Goal: Task Accomplishment & Management: Manage account settings

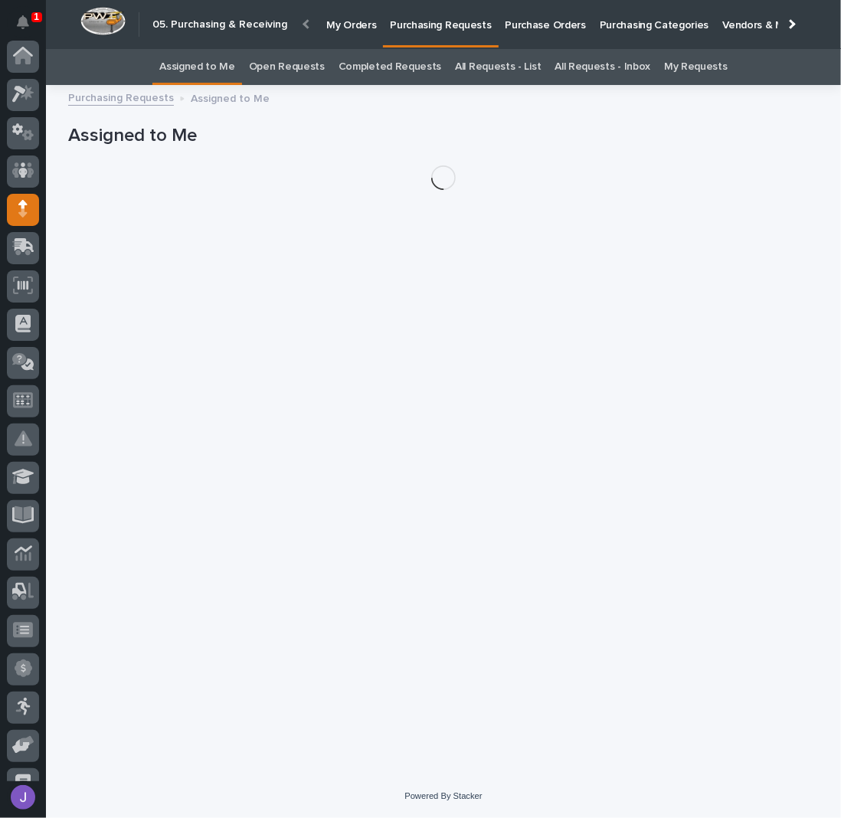
scroll to position [139, 0]
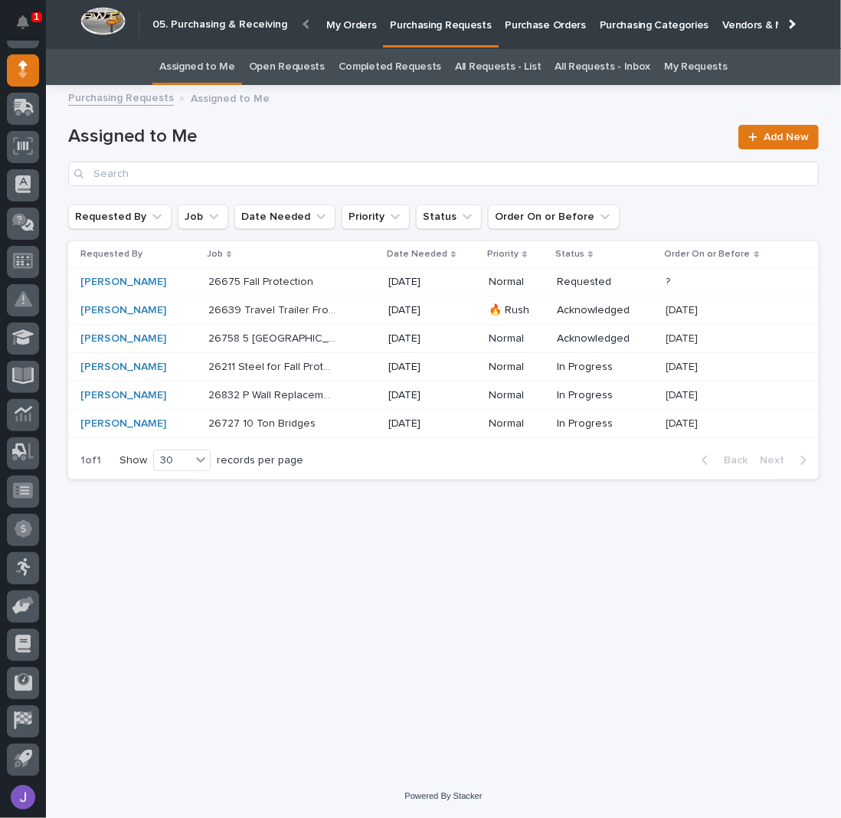
click at [548, 20] on p "Purchase Orders" at bounding box center [546, 16] width 80 height 32
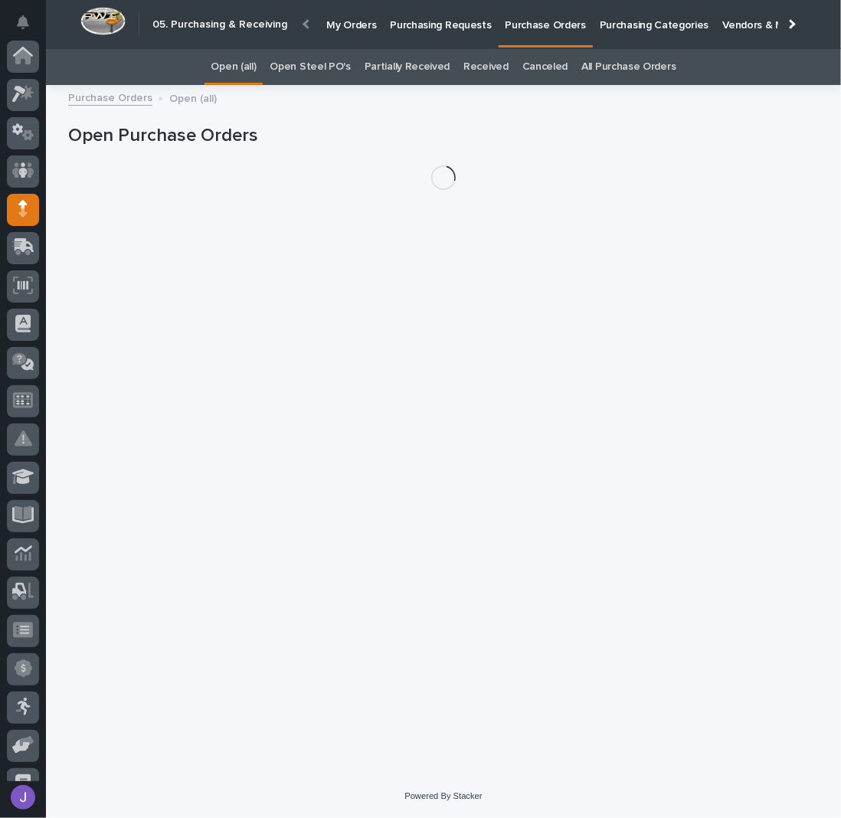
scroll to position [139, 0]
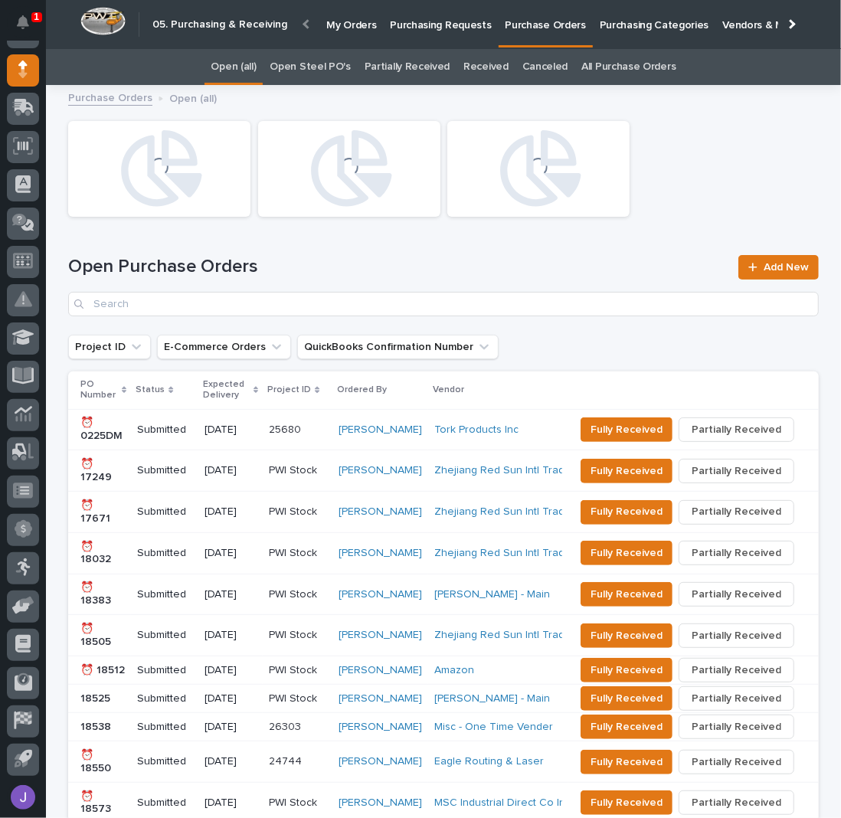
click at [329, 59] on link "Open Steel PO's" at bounding box center [310, 67] width 80 height 36
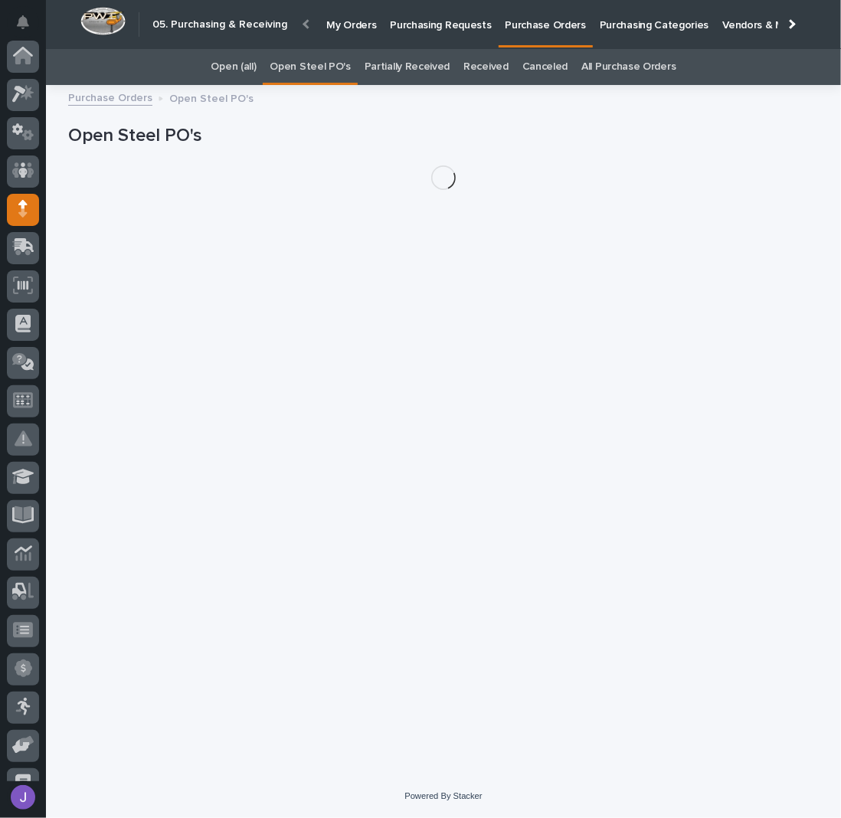
scroll to position [139, 0]
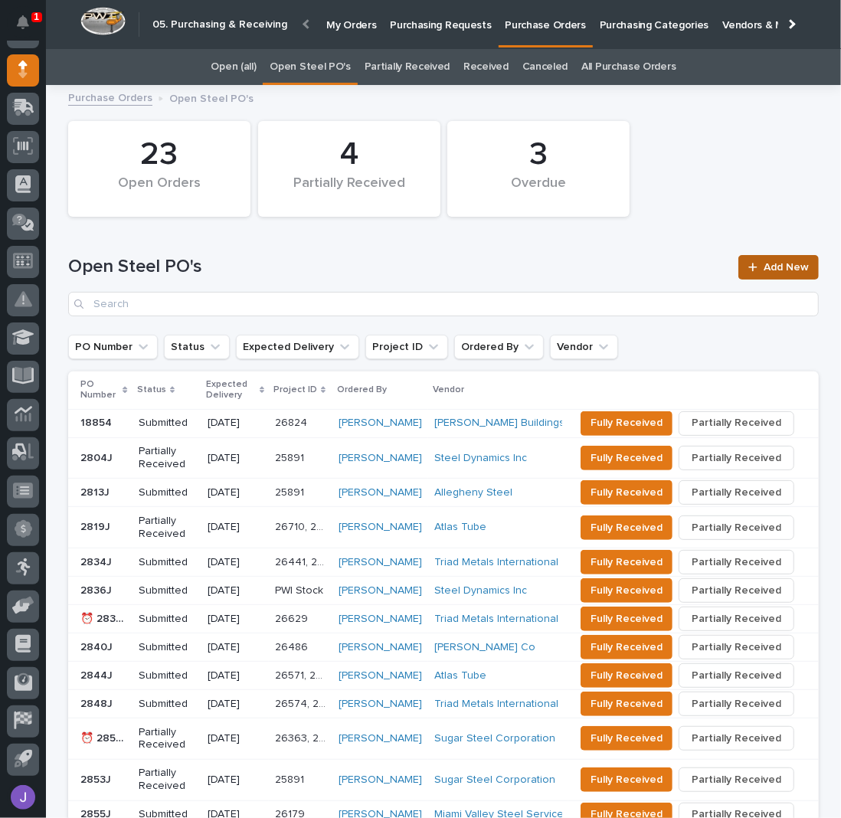
click at [751, 257] on link "Add New" at bounding box center [778, 267] width 80 height 25
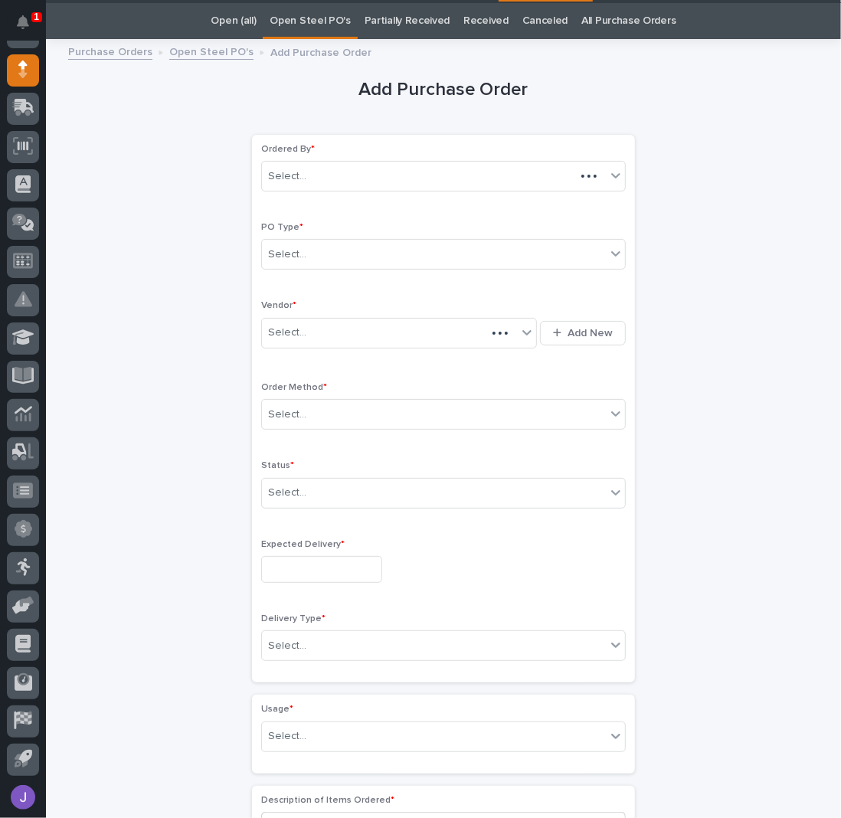
scroll to position [48, 0]
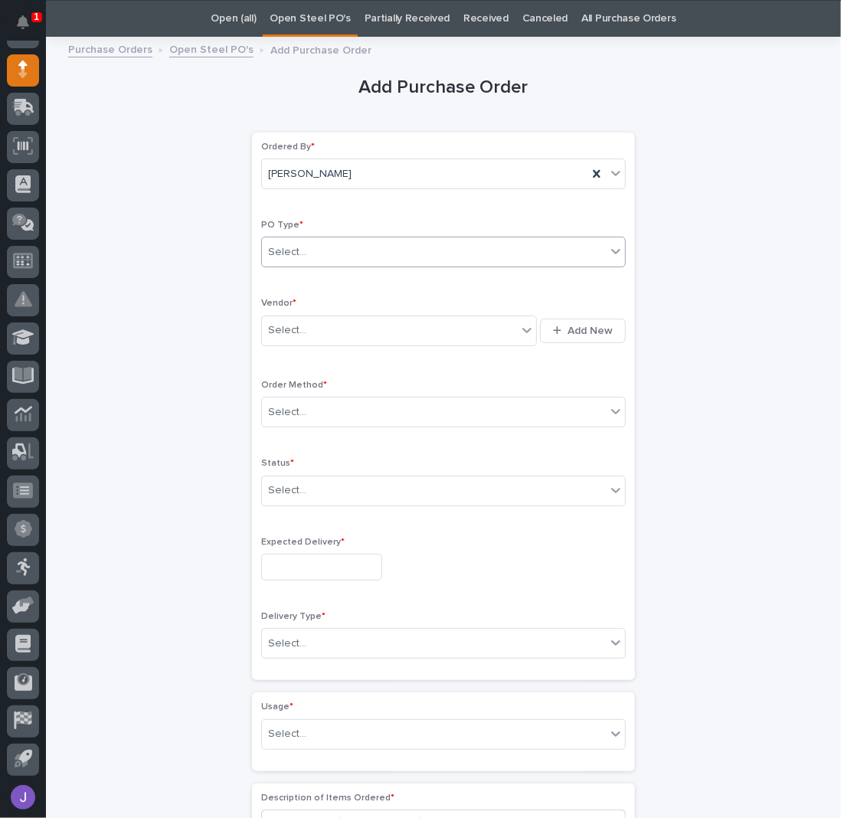
click at [338, 249] on div "Select..." at bounding box center [434, 252] width 344 height 25
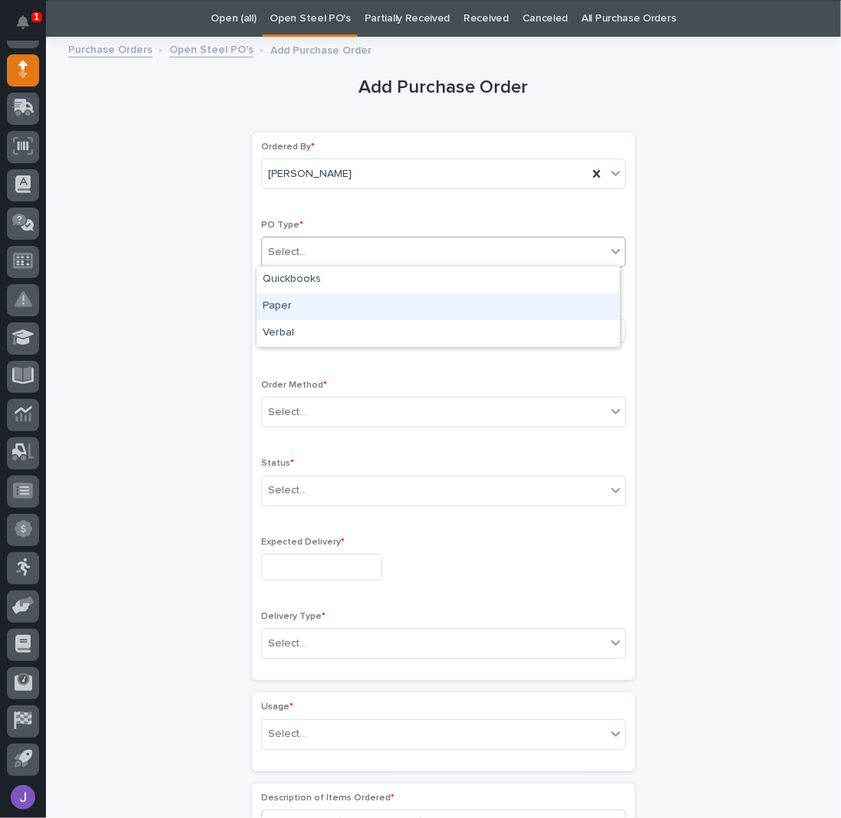
click at [299, 299] on div "Paper" at bounding box center [438, 306] width 363 height 27
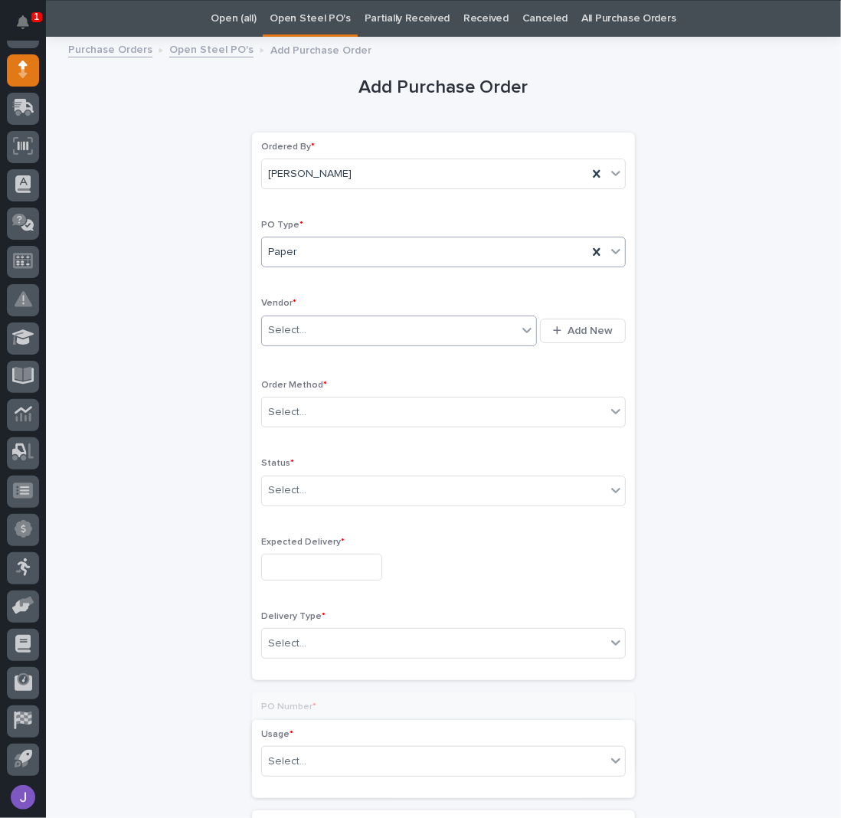
click at [293, 325] on div "Select..." at bounding box center [287, 330] width 38 height 16
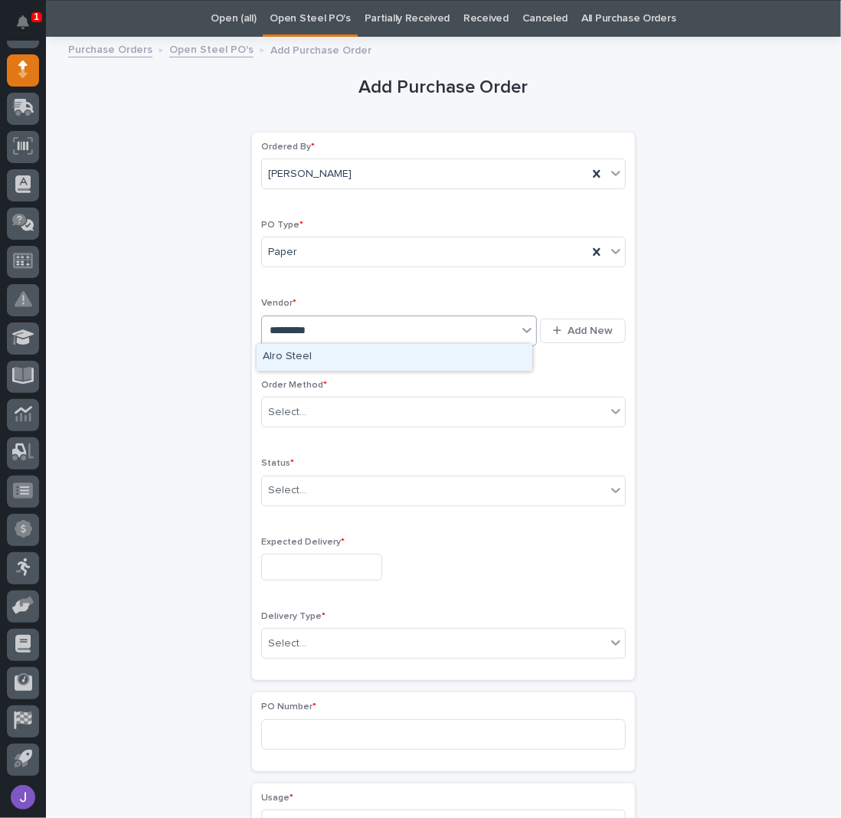
type input "**********"
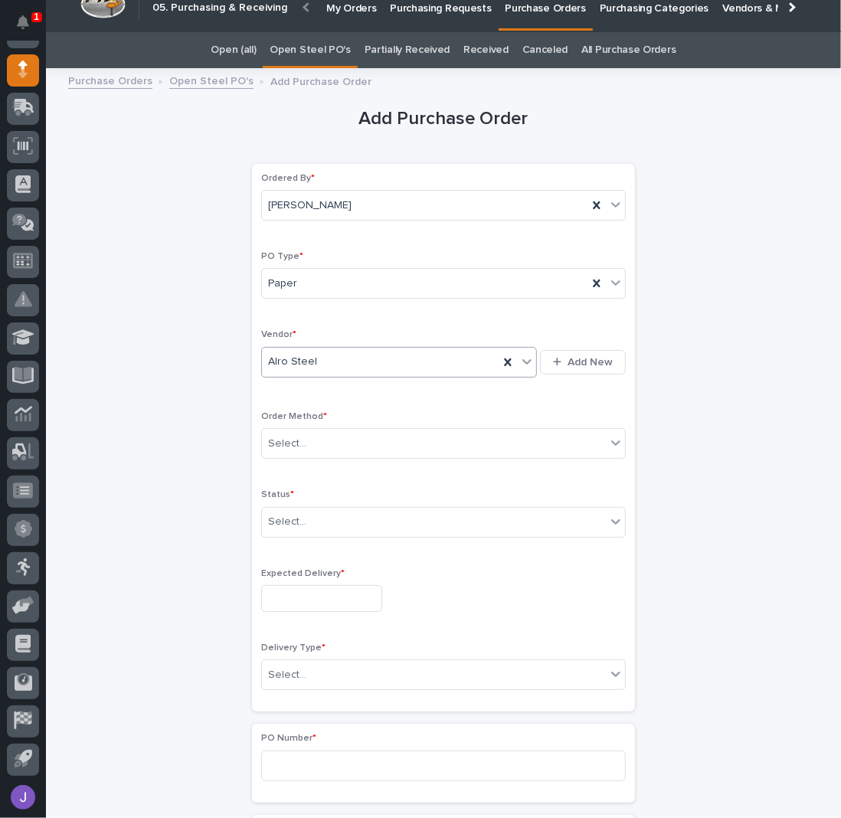
scroll to position [0, 0]
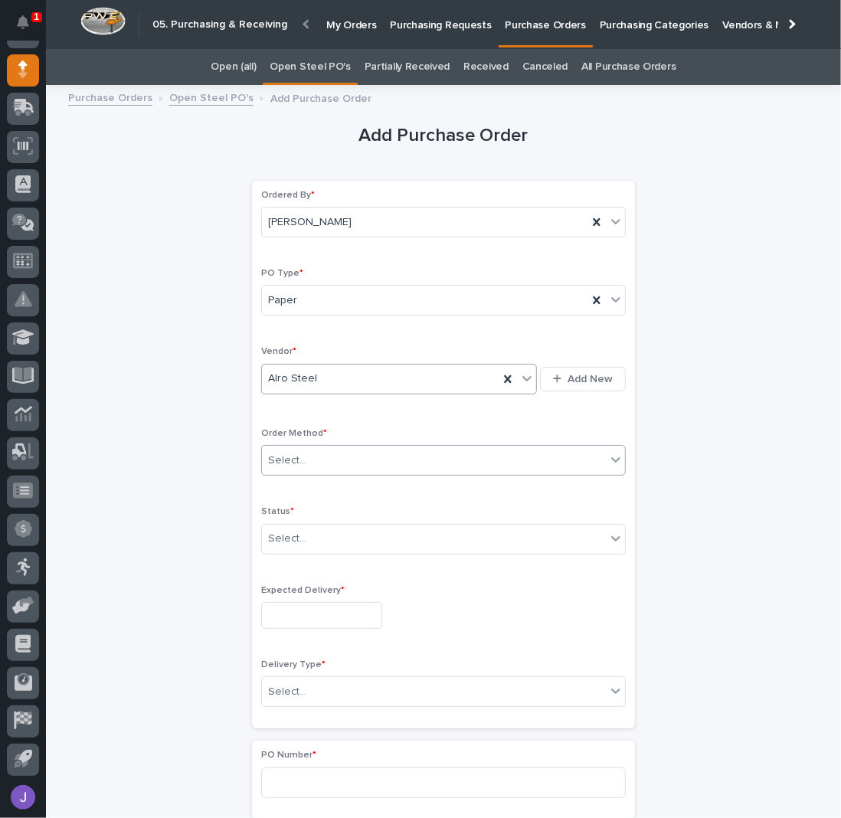
click at [291, 458] on div "Select..." at bounding box center [287, 461] width 38 height 16
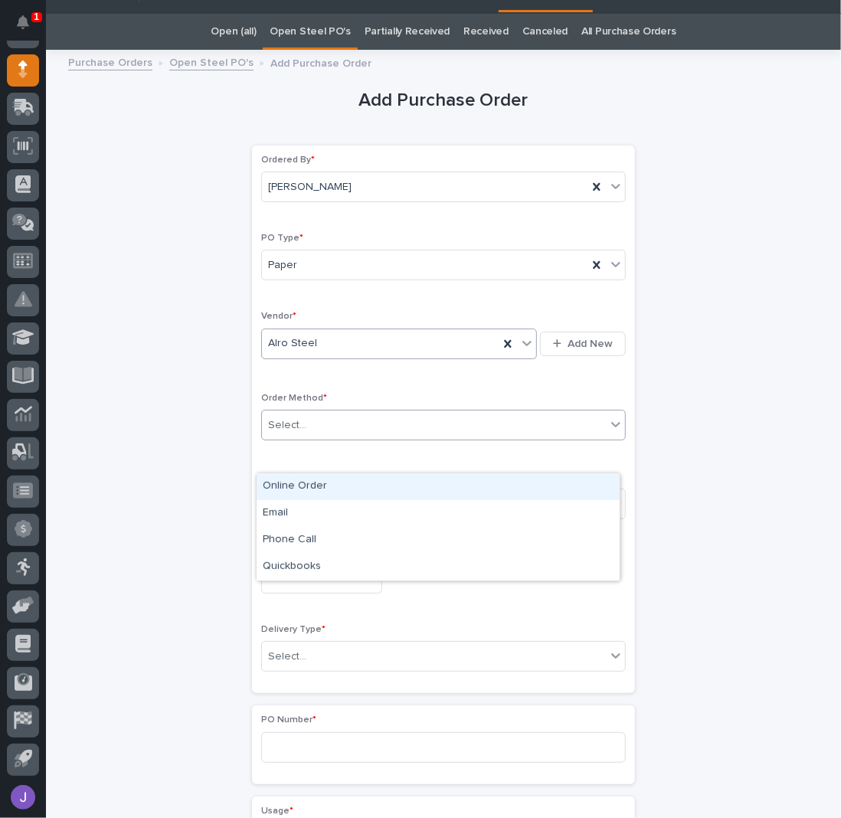
scroll to position [102, 0]
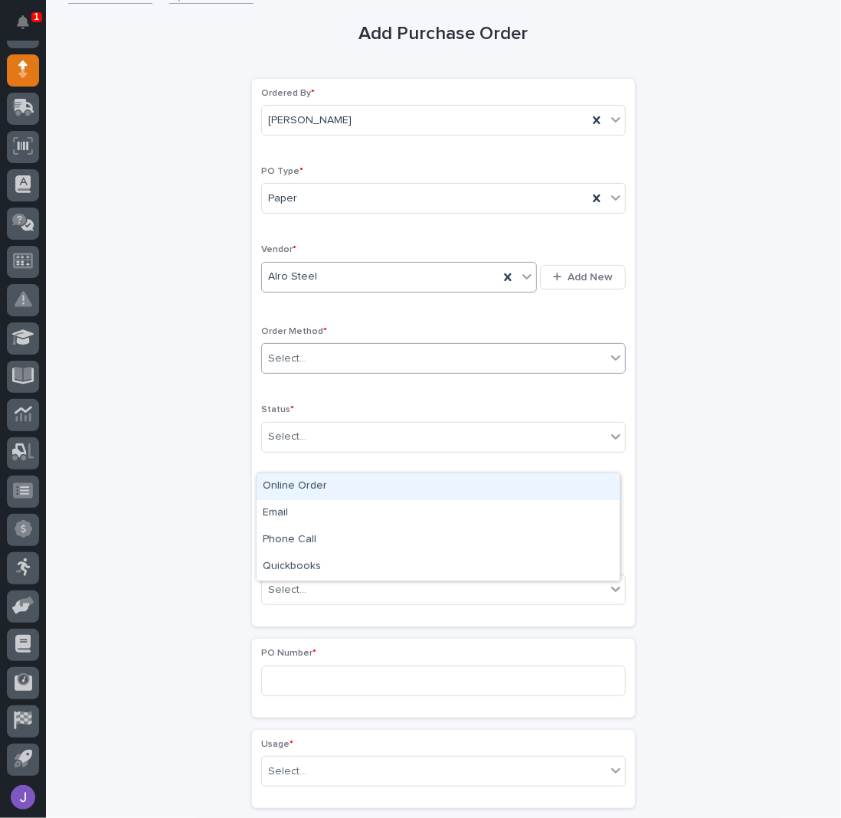
click at [188, 403] on div "Add Purchase Order Loading... Saving… Loading... Saving… Loading... Saving… Ord…" at bounding box center [443, 664] width 751 height 1345
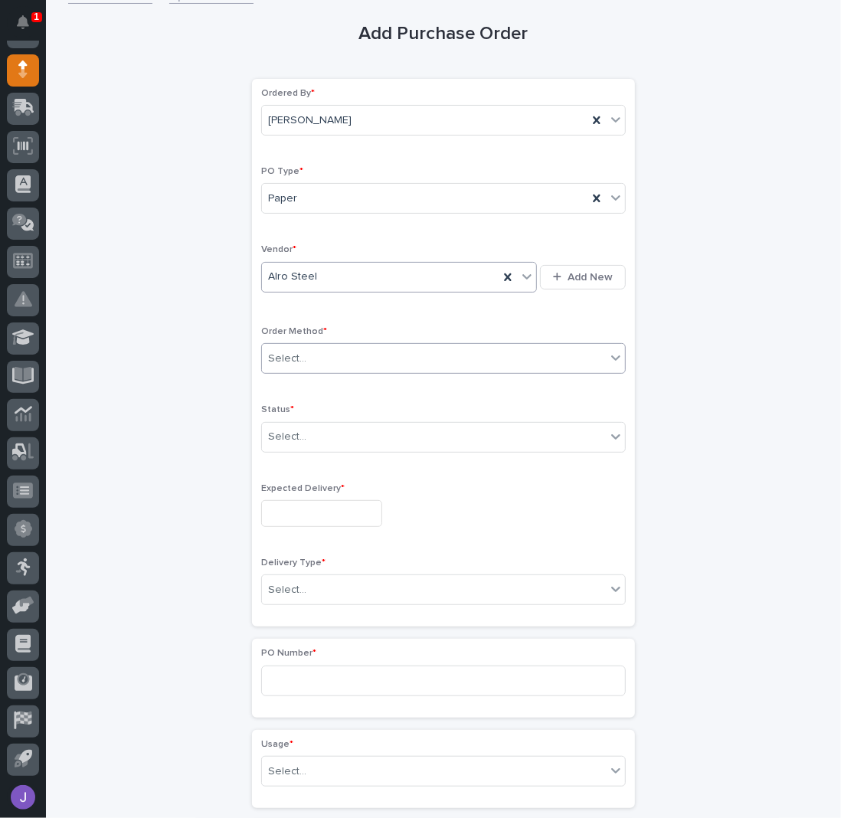
click at [306, 353] on div "Select..." at bounding box center [434, 358] width 344 height 25
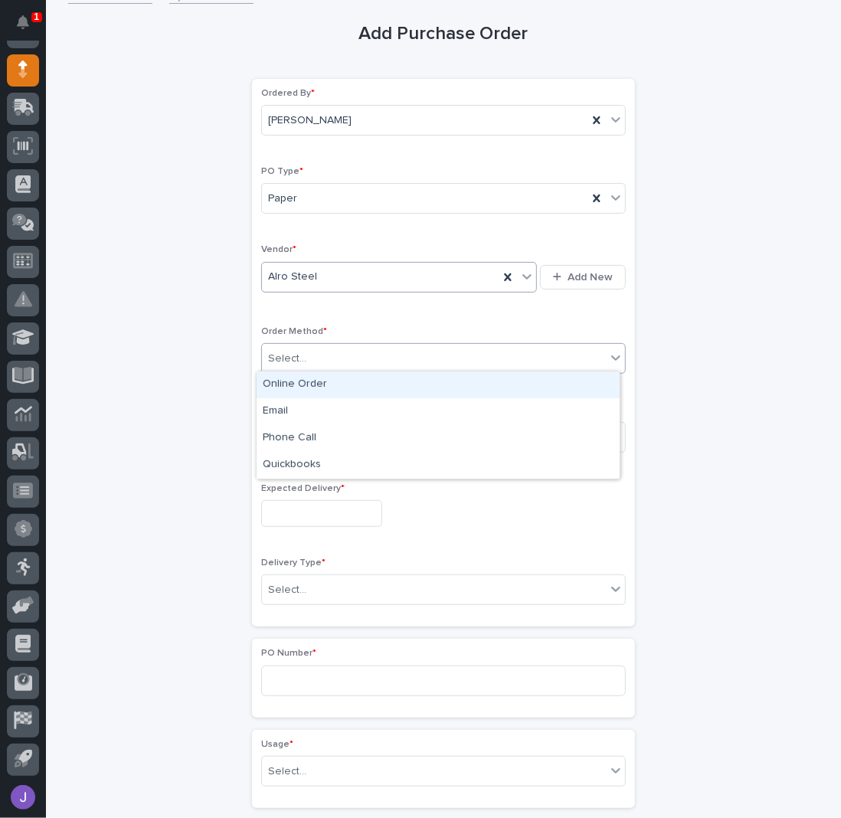
click at [295, 388] on div "Online Order" at bounding box center [438, 384] width 363 height 27
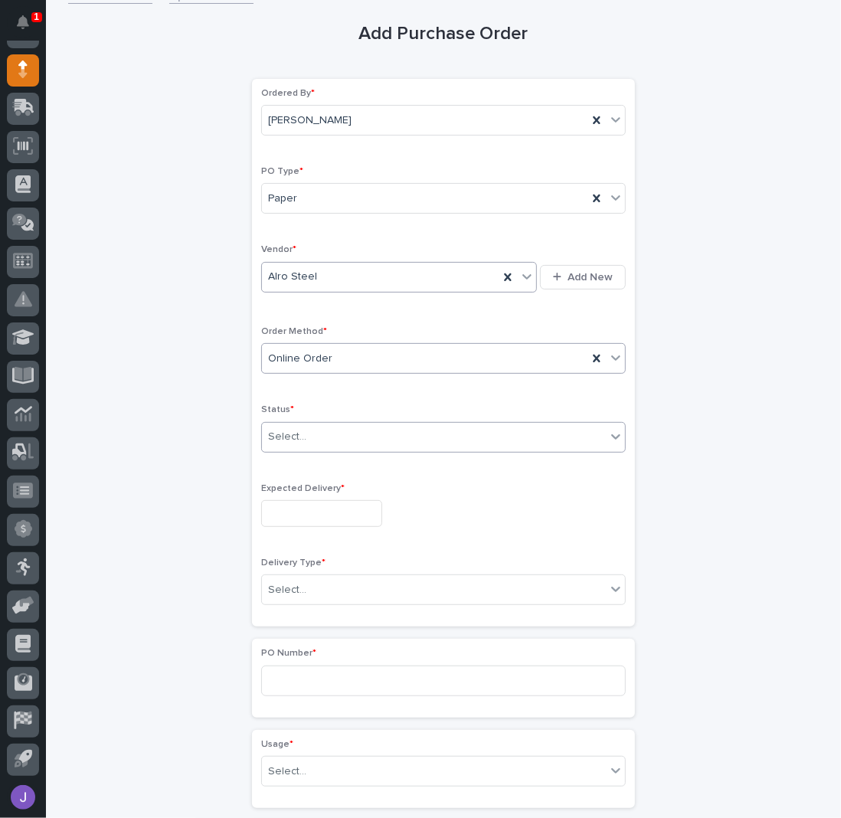
click at [308, 435] on input "text" at bounding box center [309, 436] width 2 height 13
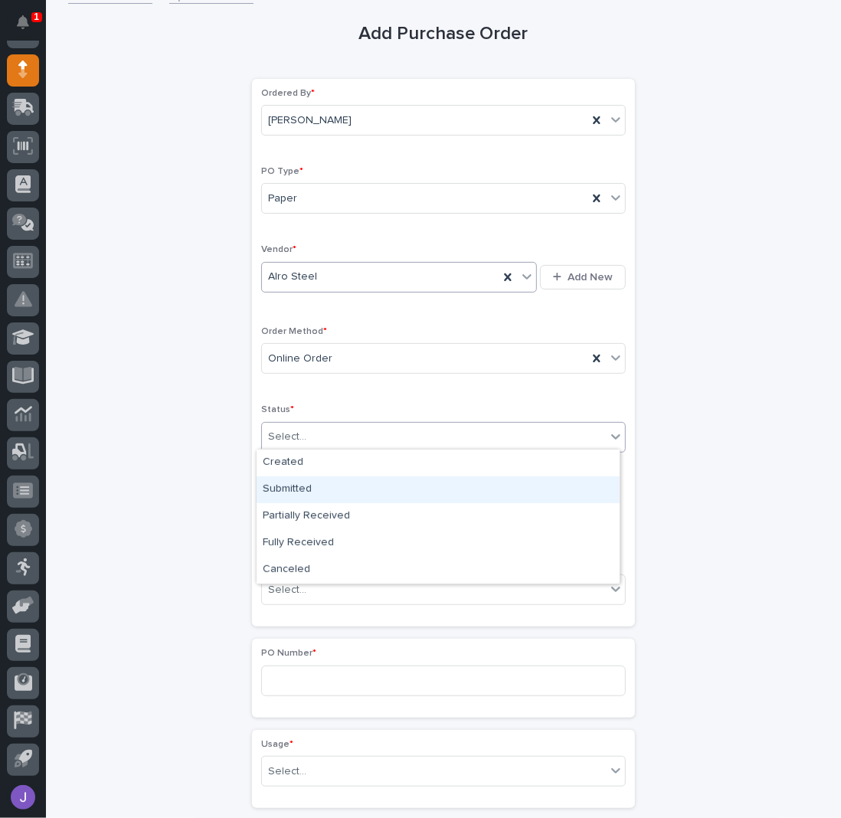
click at [292, 484] on div "Submitted" at bounding box center [438, 489] width 363 height 27
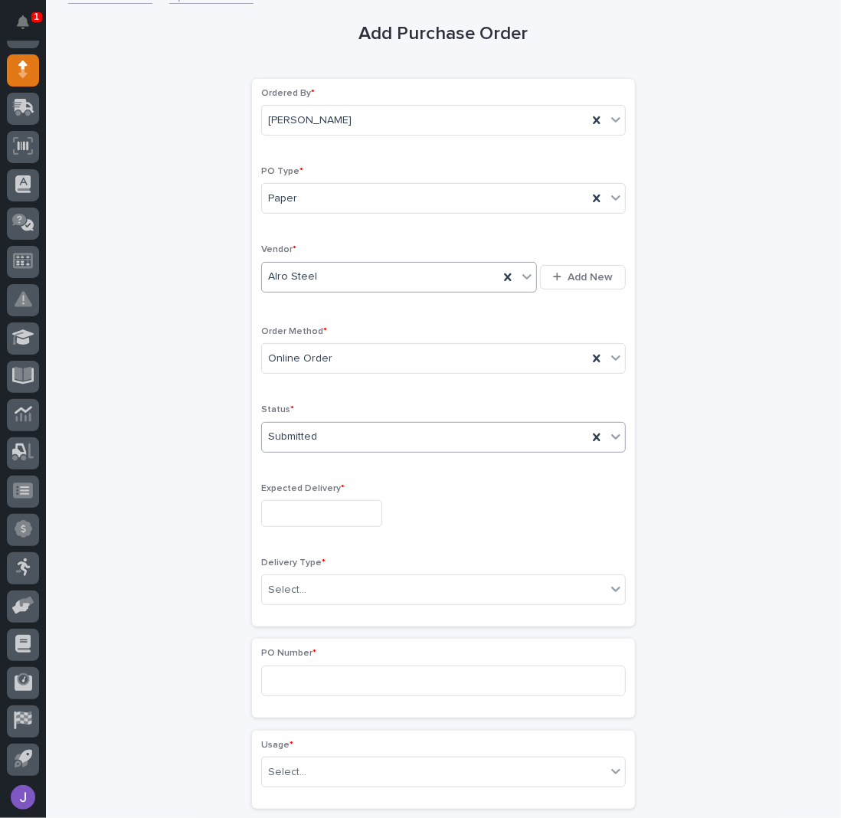
click at [302, 518] on input "text" at bounding box center [321, 513] width 121 height 27
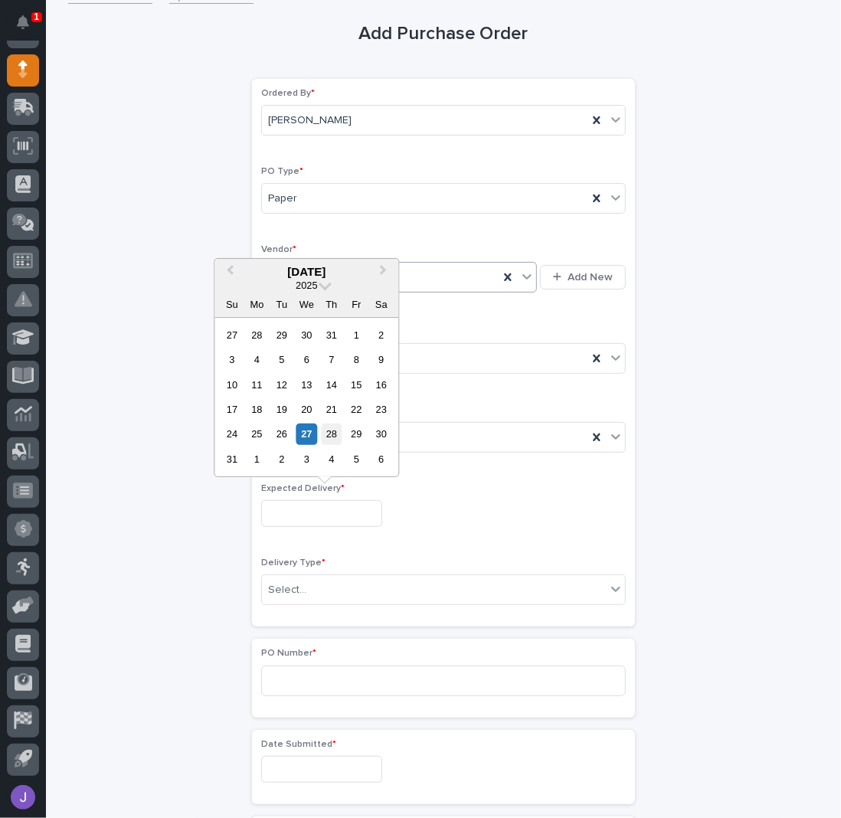
click at [330, 436] on div "28" at bounding box center [331, 434] width 21 height 21
type input "**********"
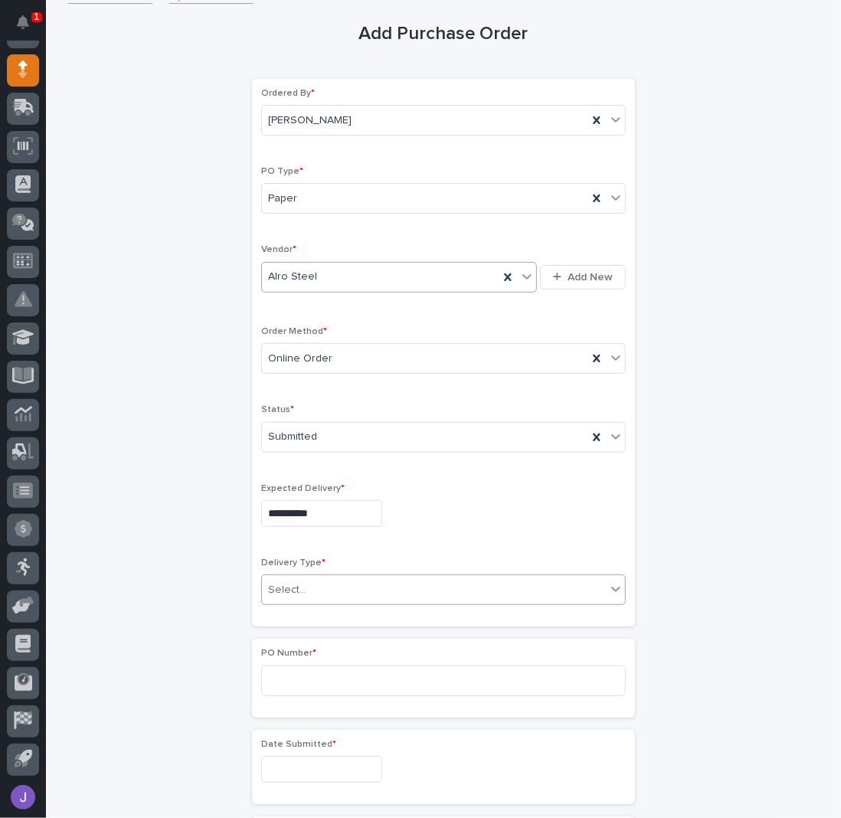
click at [305, 587] on div "Select..." at bounding box center [434, 590] width 344 height 25
click at [296, 613] on div "Deliver to PWI" at bounding box center [438, 614] width 363 height 27
click at [179, 623] on div "**********" at bounding box center [443, 753] width 751 height 1522
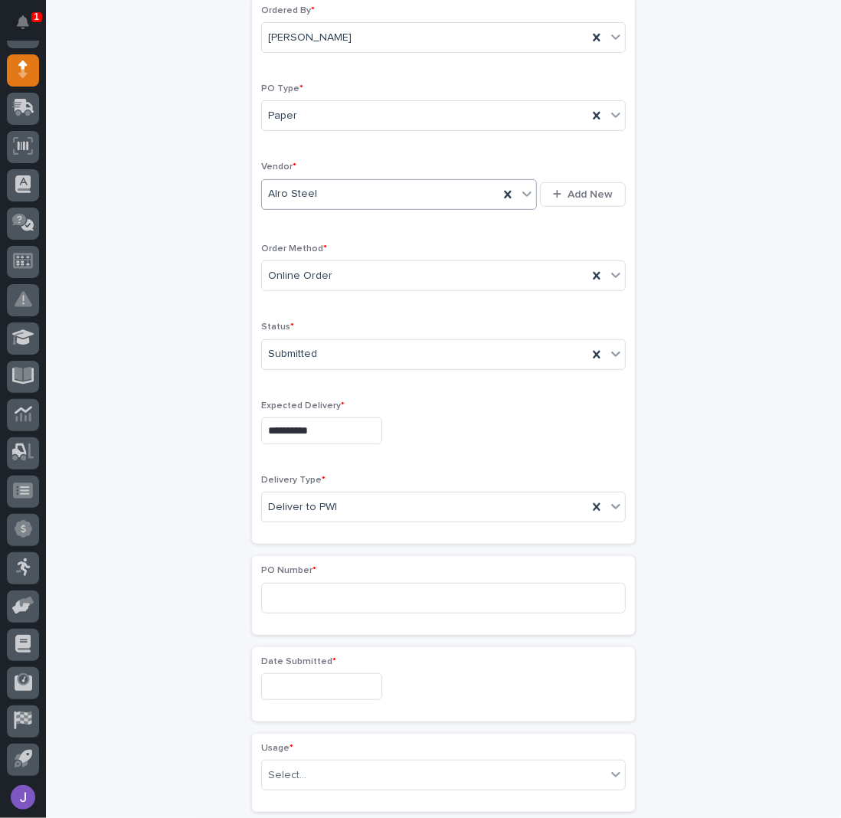
scroll to position [204, 0]
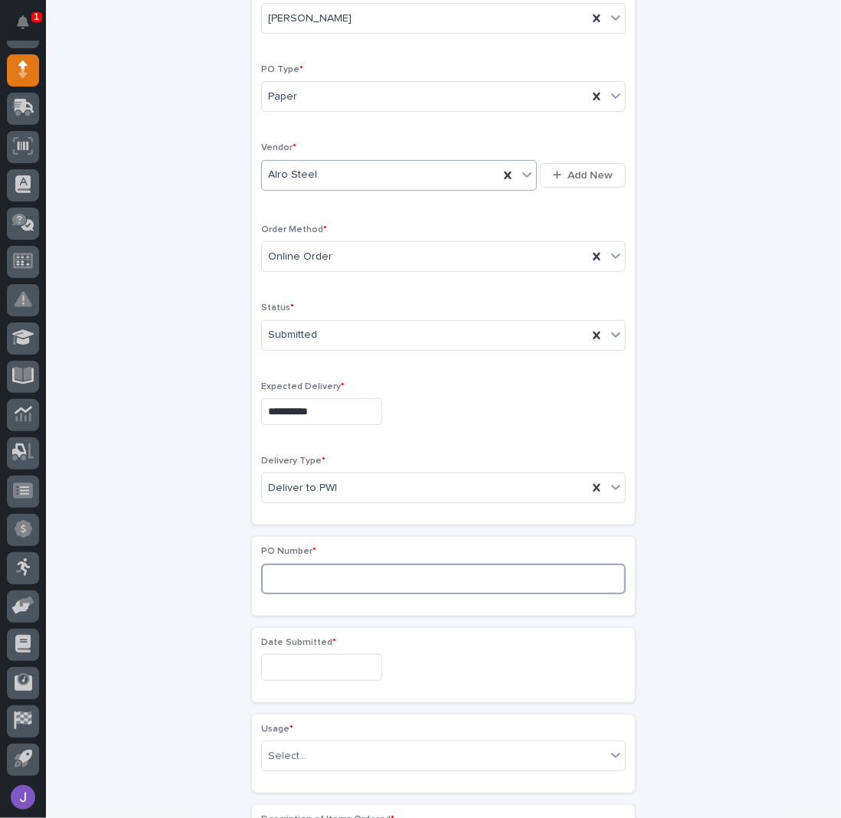
click at [297, 565] on input at bounding box center [443, 579] width 365 height 31
type input "2867J"
click at [121, 624] on div "**********" at bounding box center [443, 651] width 751 height 1522
click at [277, 666] on input "text" at bounding box center [321, 667] width 121 height 27
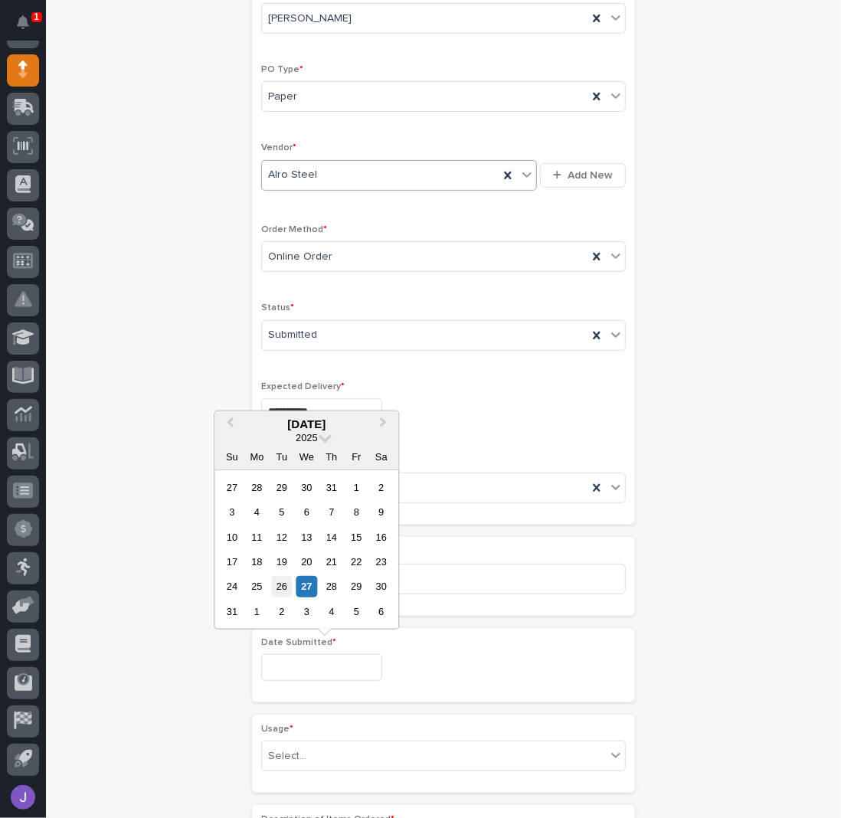
click at [283, 590] on div "26" at bounding box center [281, 586] width 21 height 21
type input "**********"
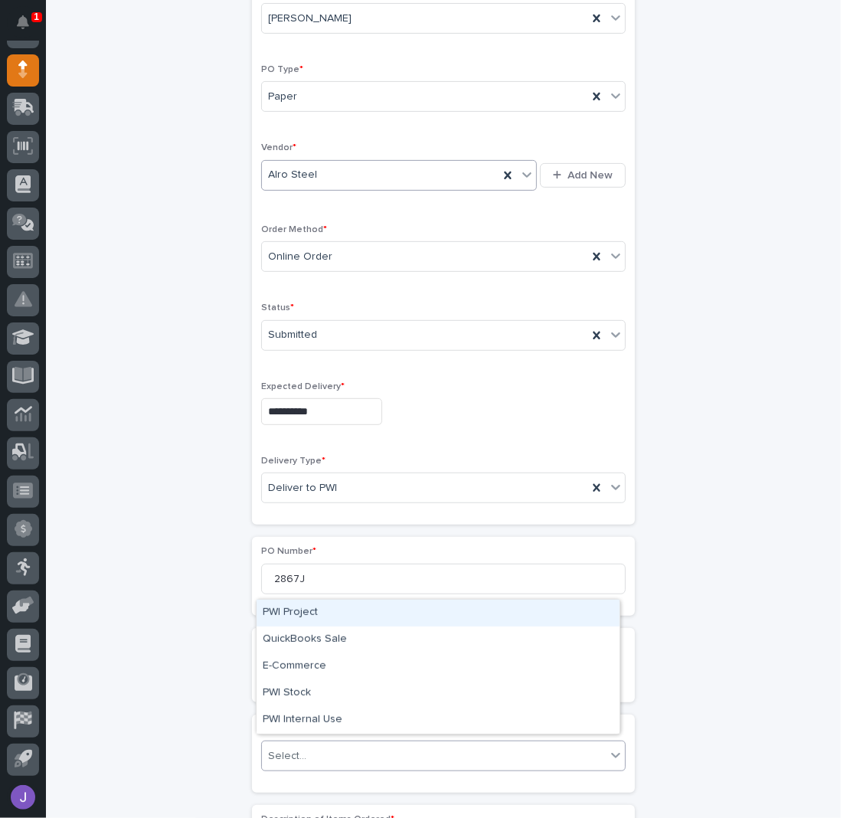
click at [305, 757] on div "Select..." at bounding box center [434, 756] width 344 height 25
click at [307, 617] on div "PWI Project" at bounding box center [438, 613] width 363 height 27
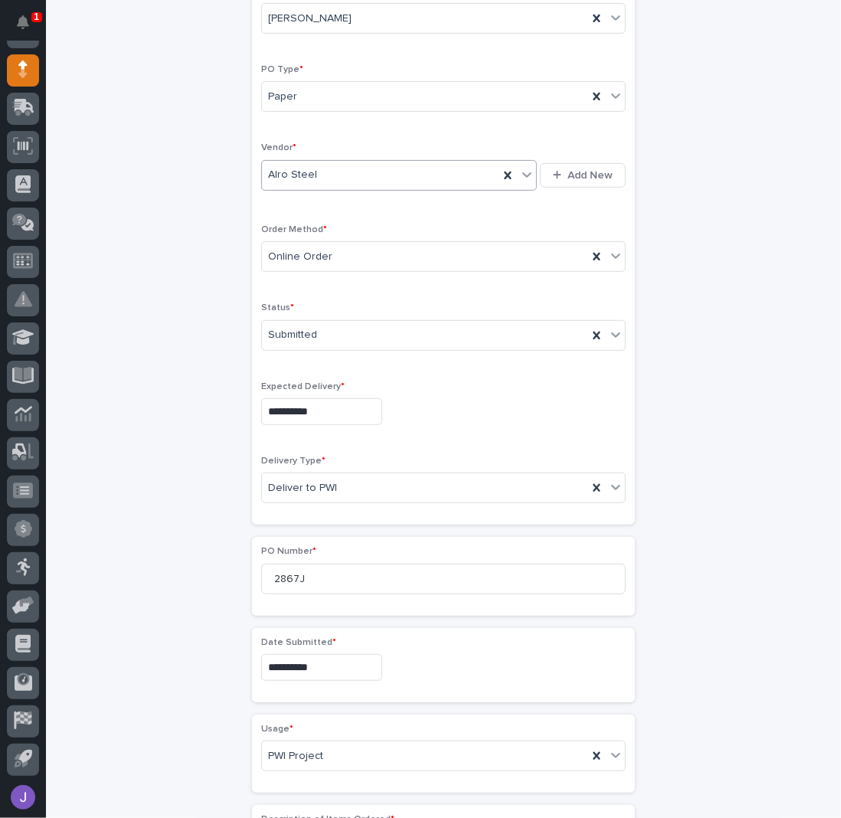
click at [158, 619] on div "**********" at bounding box center [443, 651] width 751 height 1523
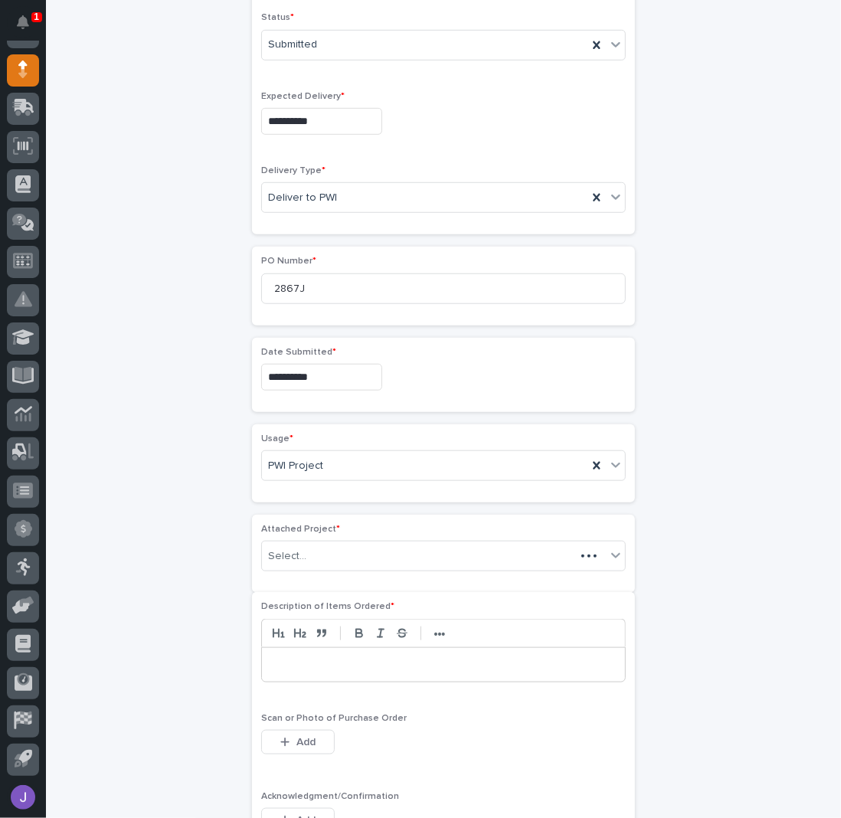
scroll to position [555, 0]
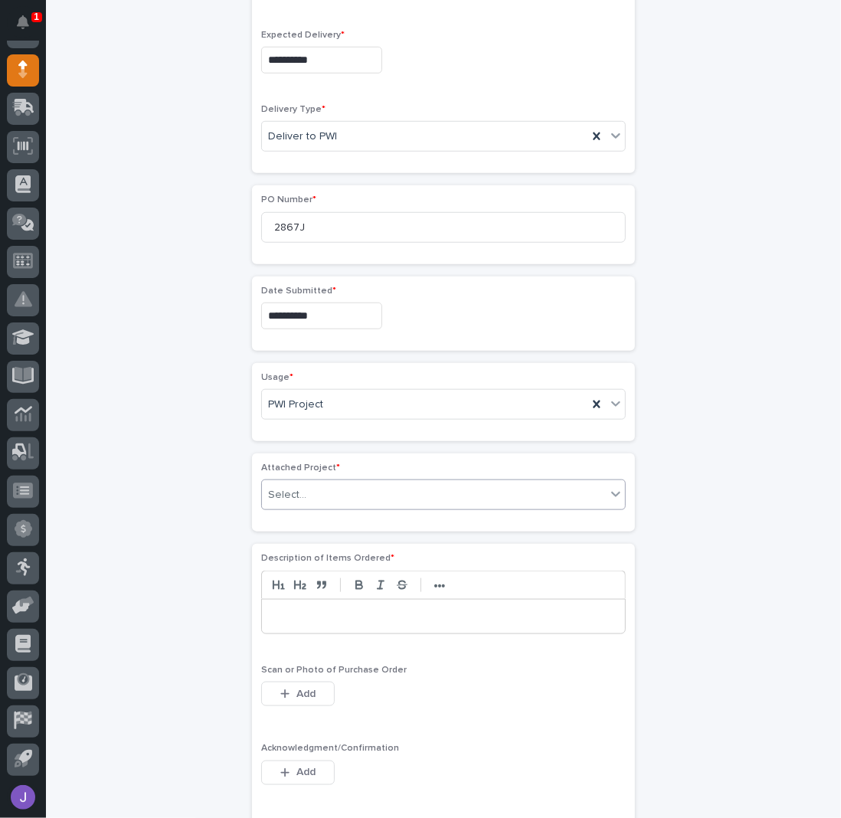
click at [309, 483] on div "Select..." at bounding box center [434, 495] width 344 height 25
type input "*****"
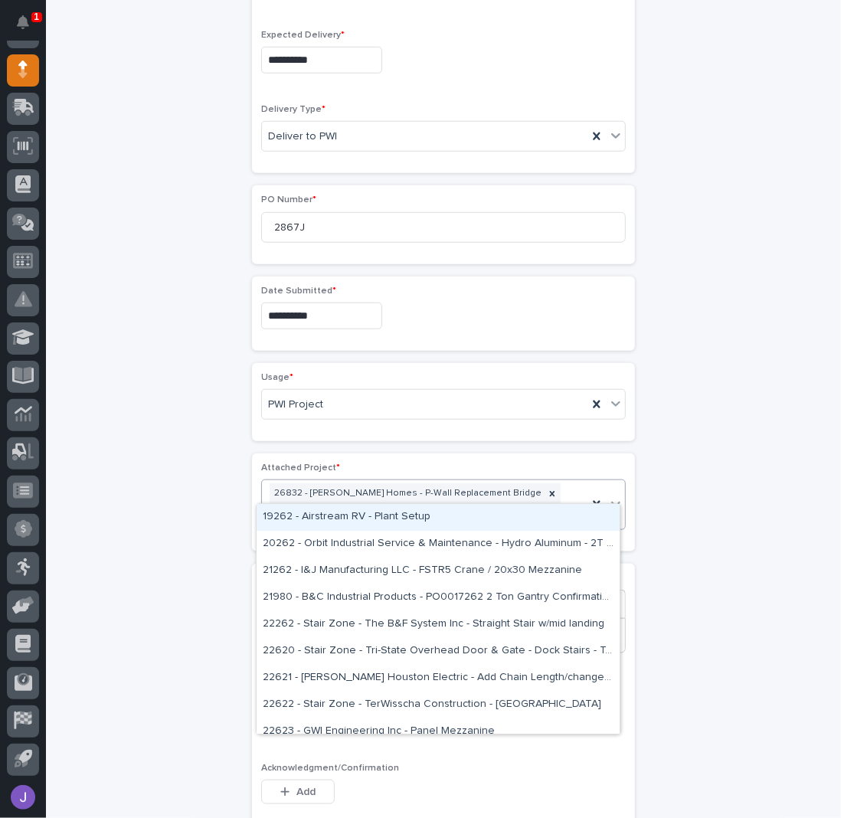
type input "*****"
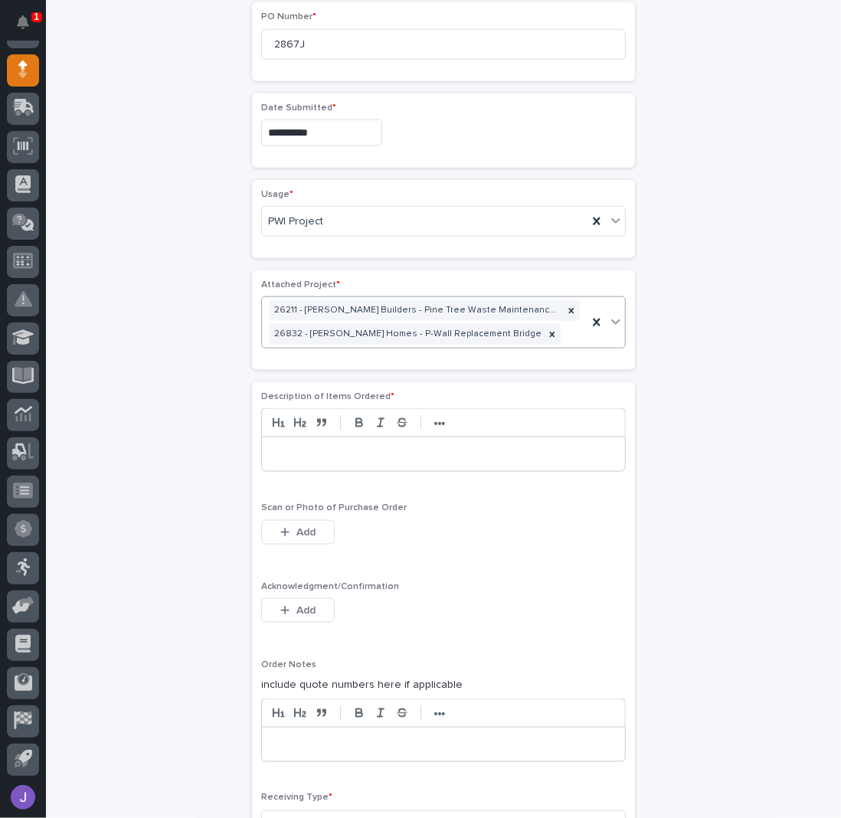
scroll to position [770, 0]
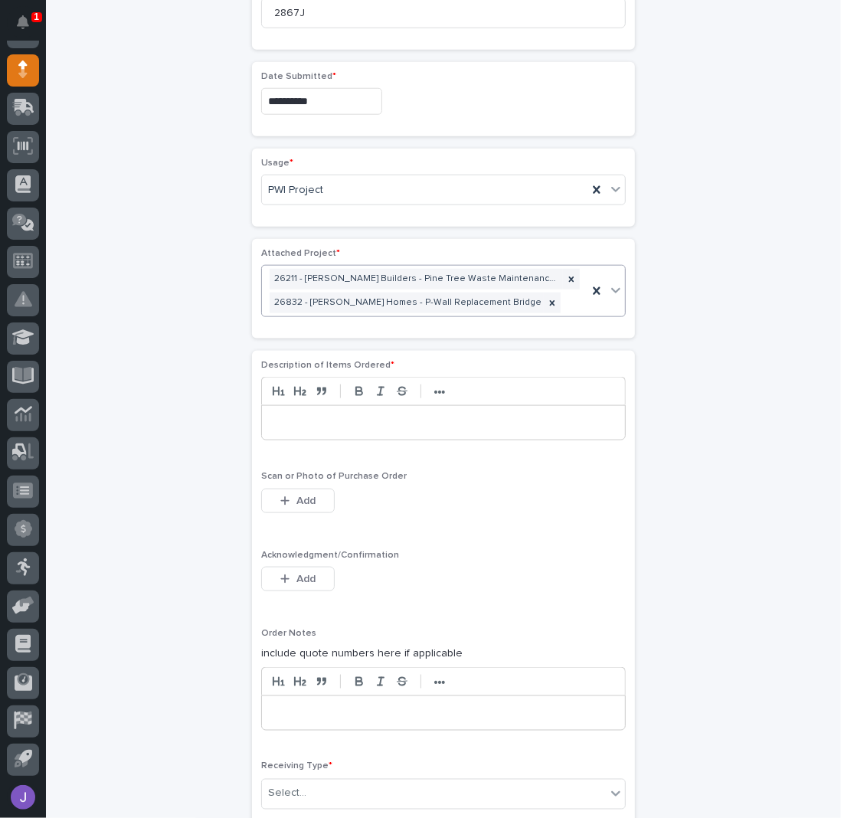
click at [294, 424] on div at bounding box center [443, 423] width 363 height 34
click at [292, 578] on button "Add" at bounding box center [298, 579] width 74 height 25
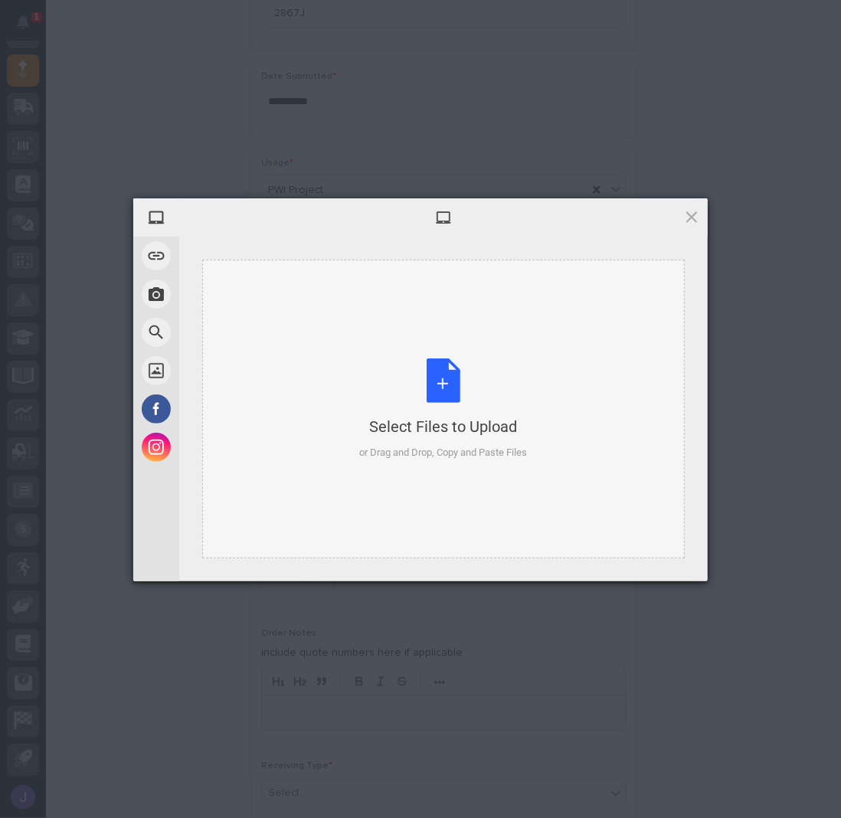
click at [455, 379] on div "Select Files to Upload or Drag and Drop, Copy and Paste Files" at bounding box center [444, 409] width 168 height 102
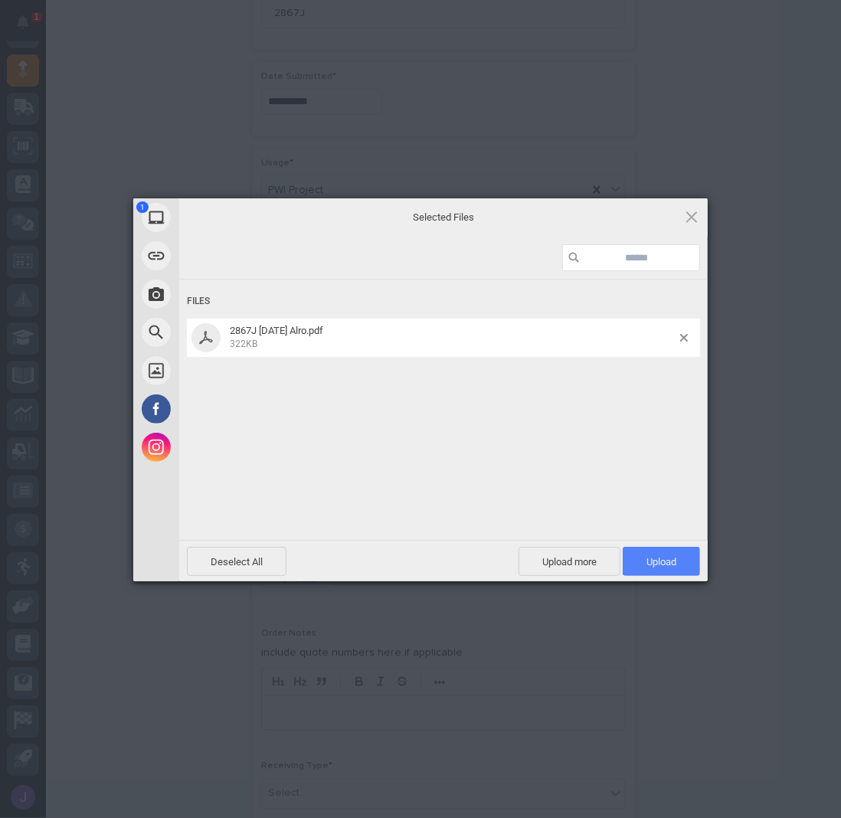
click at [665, 556] on span "Upload 1" at bounding box center [661, 561] width 30 height 11
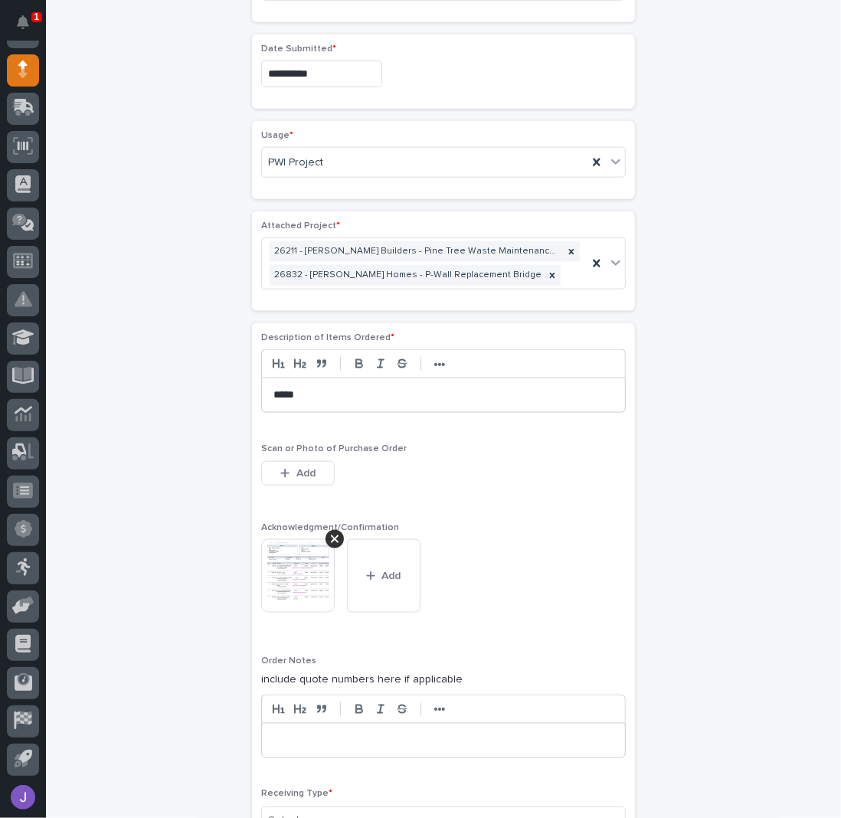
scroll to position [1075, 0]
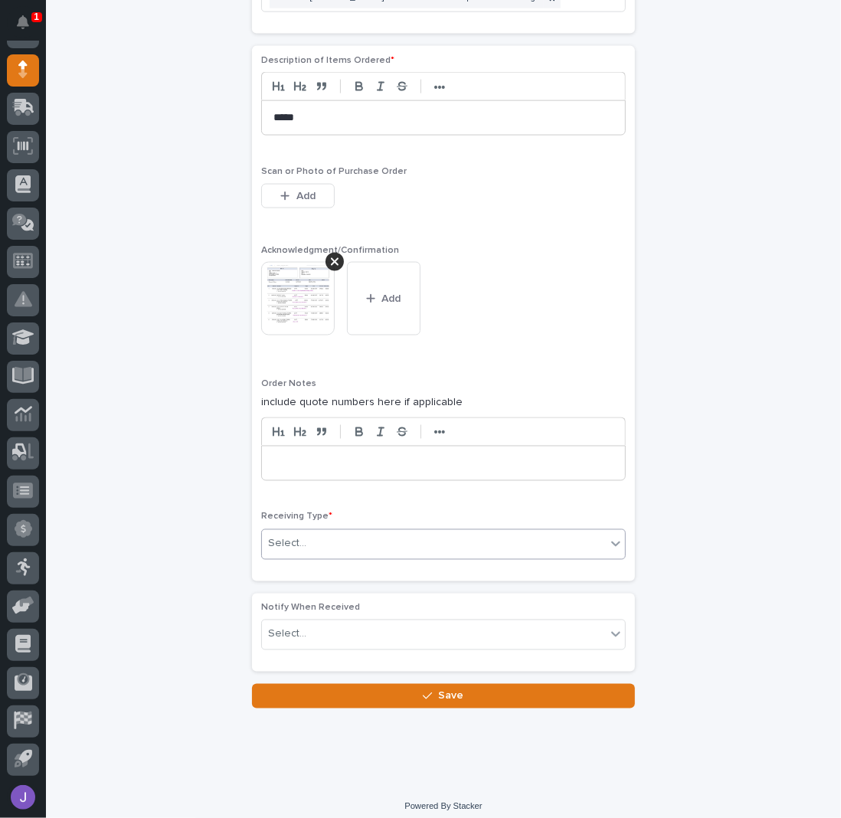
click at [332, 544] on div "Select..." at bounding box center [434, 544] width 344 height 25
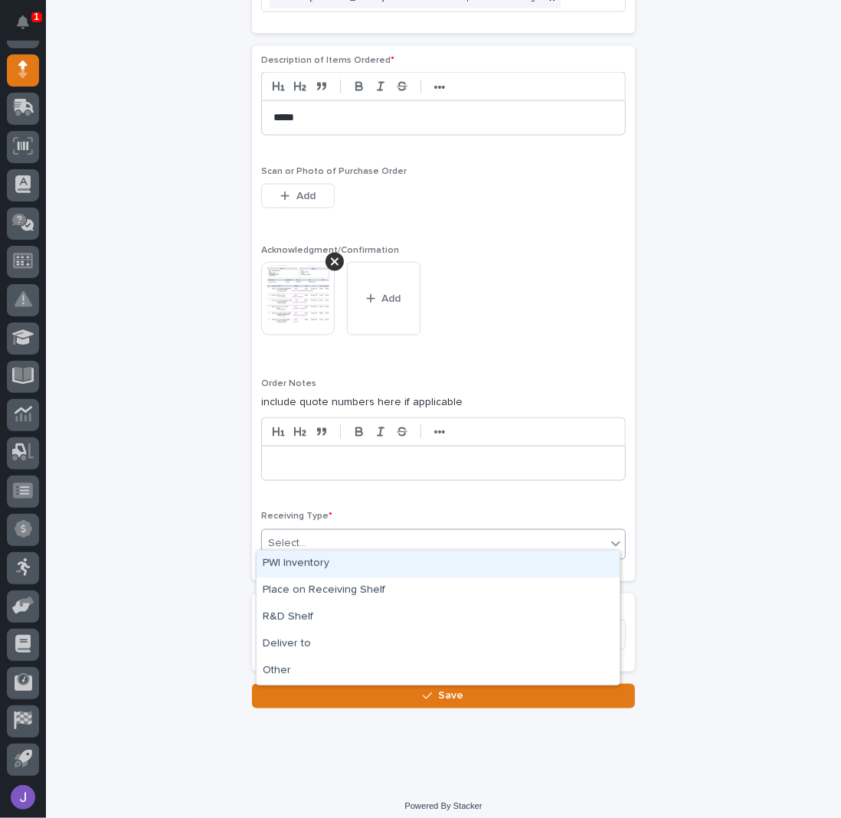
click at [304, 564] on div "PWI Inventory" at bounding box center [438, 564] width 363 height 27
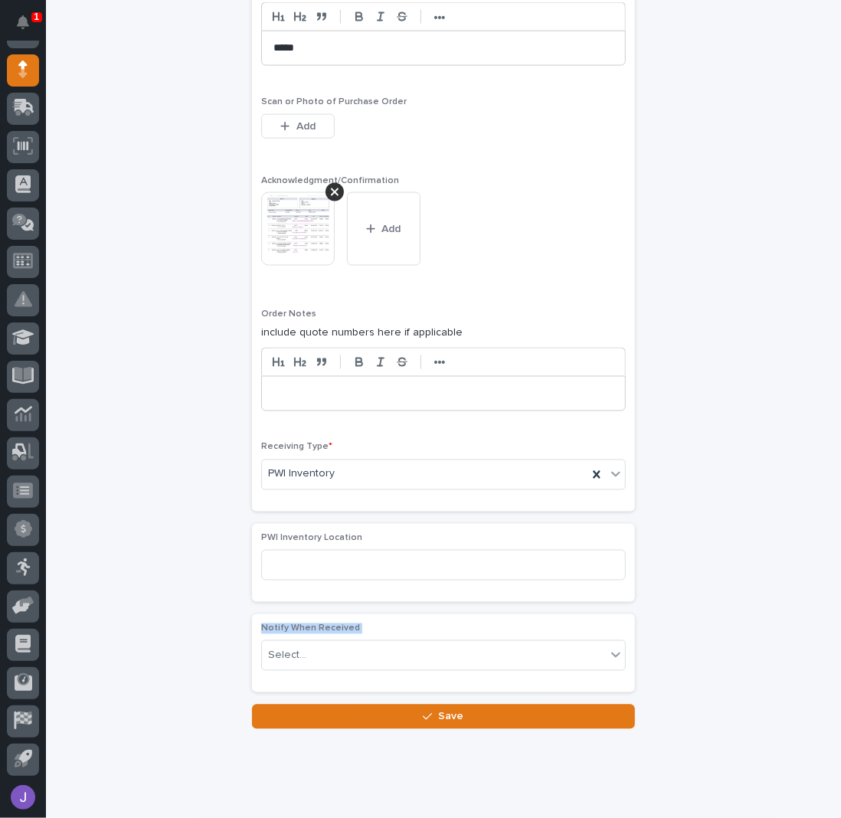
scroll to position [1165, 0]
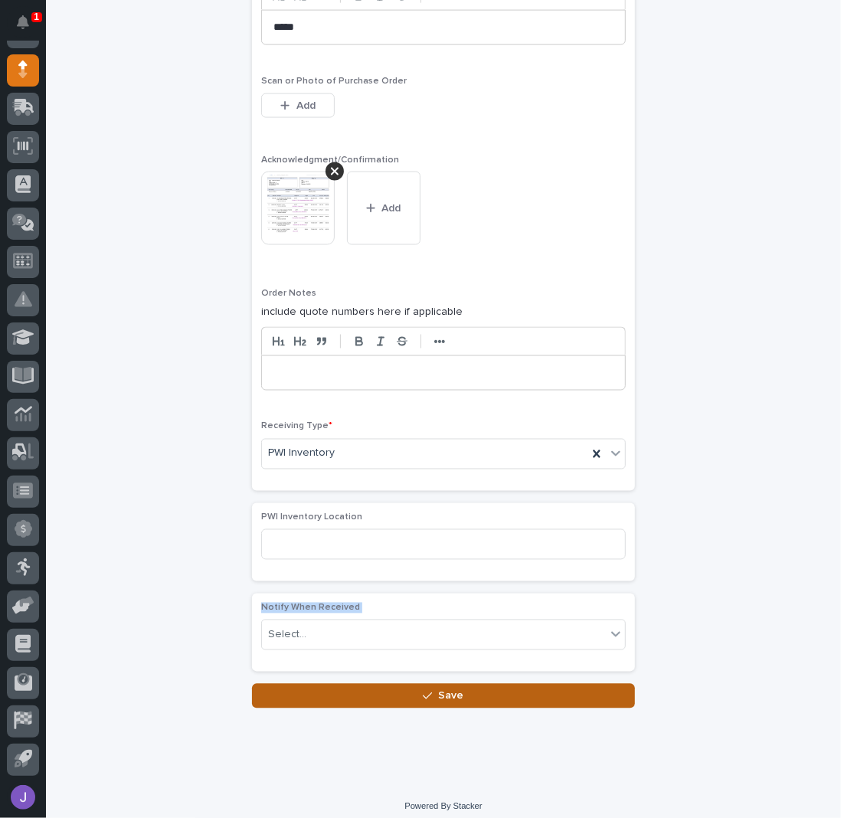
click at [489, 685] on button "Save" at bounding box center [443, 696] width 383 height 25
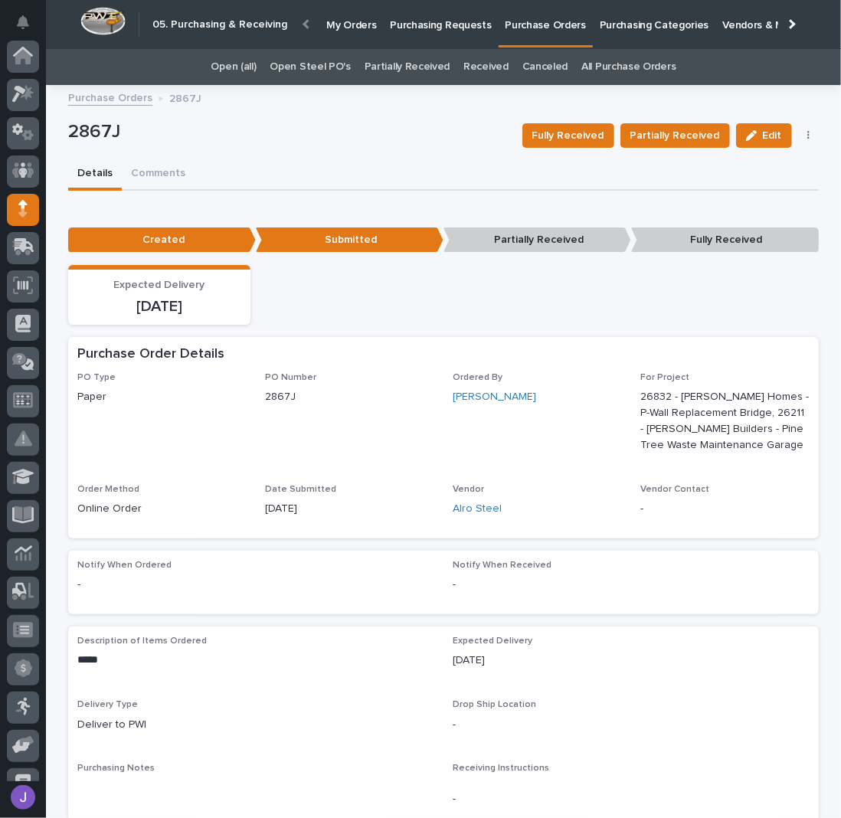
scroll to position [139, 0]
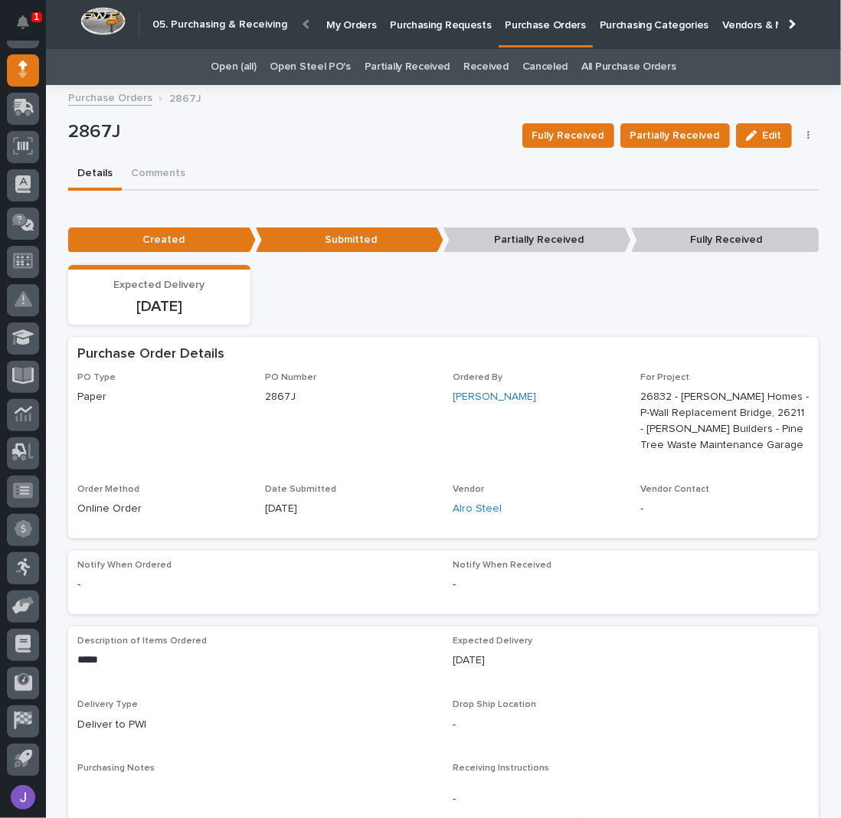
click at [463, 24] on p "Purchasing Requests" at bounding box center [440, 16] width 101 height 32
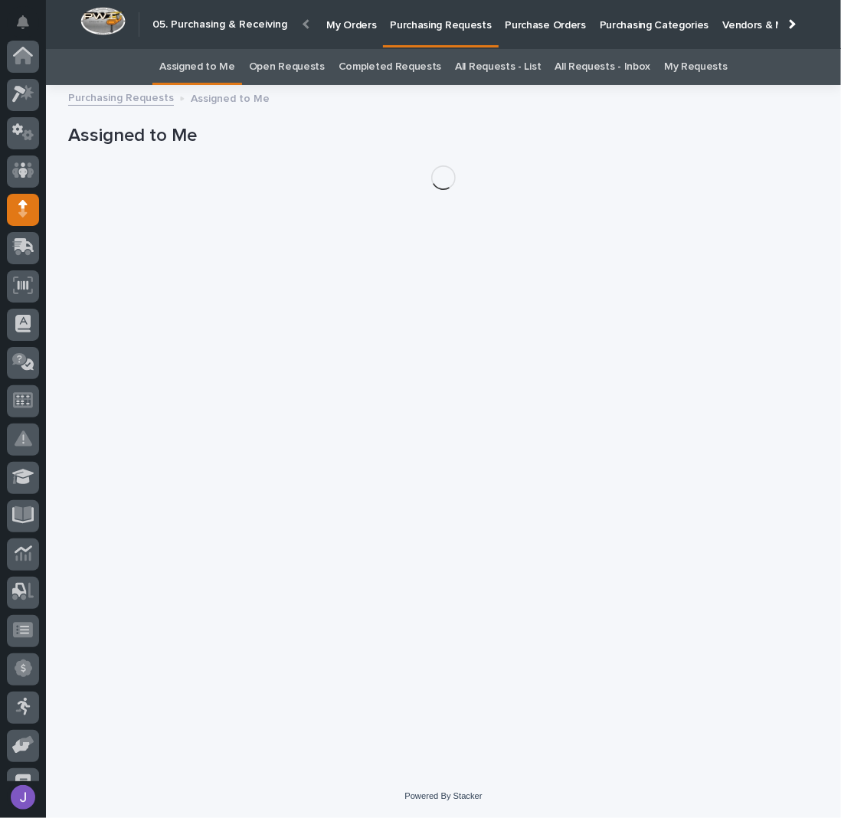
scroll to position [139, 0]
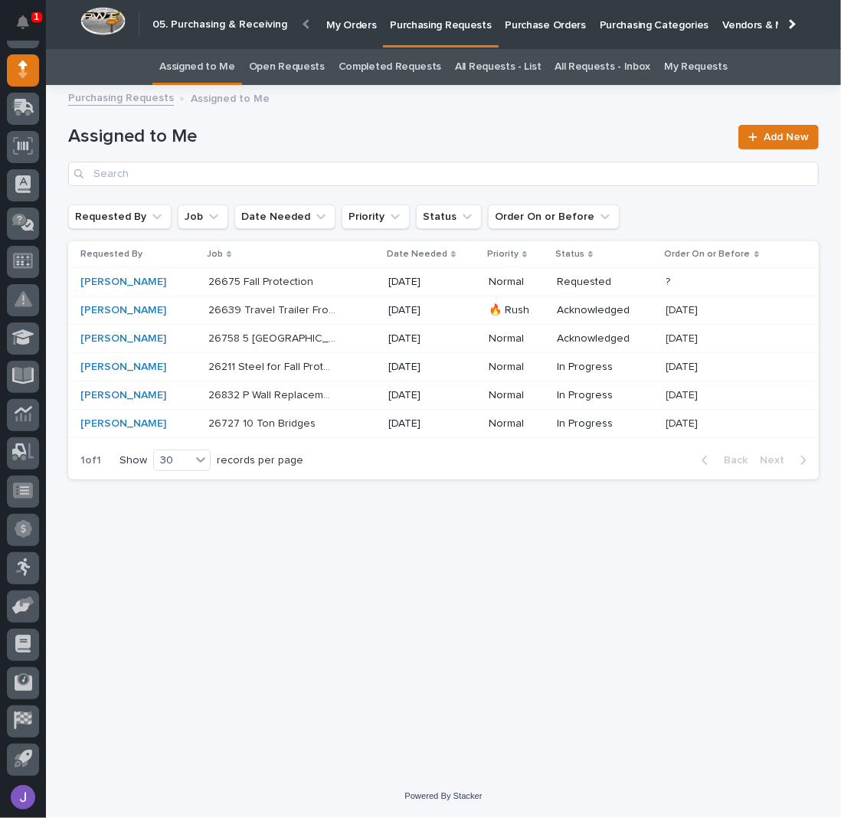
click at [332, 363] on p "26211 Steel for Fall Protection" at bounding box center [273, 366] width 131 height 16
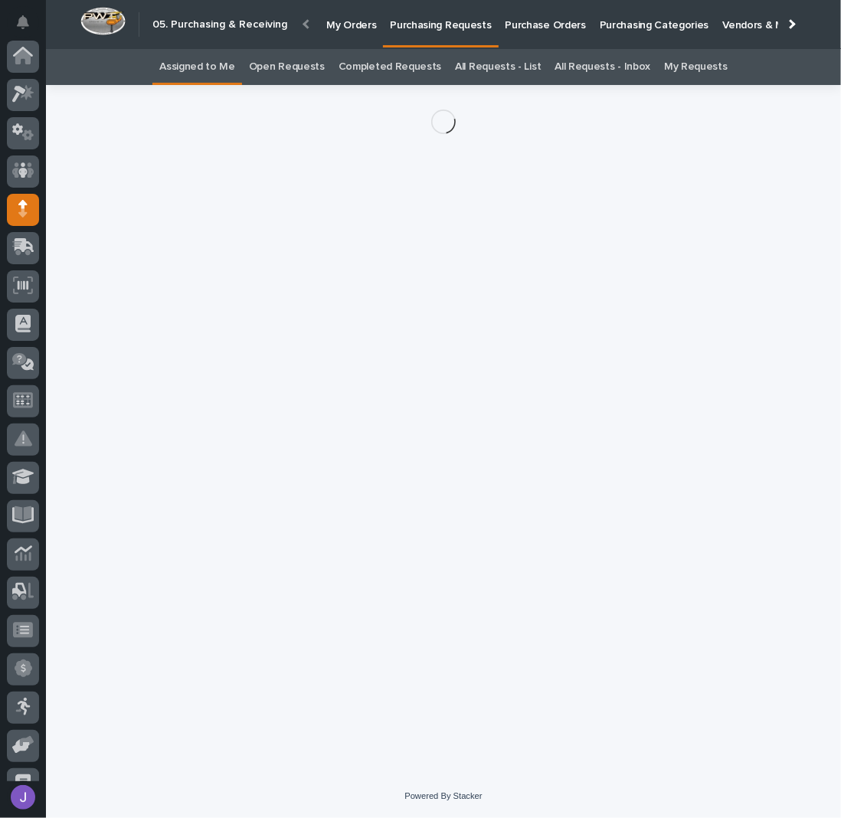
scroll to position [139, 0]
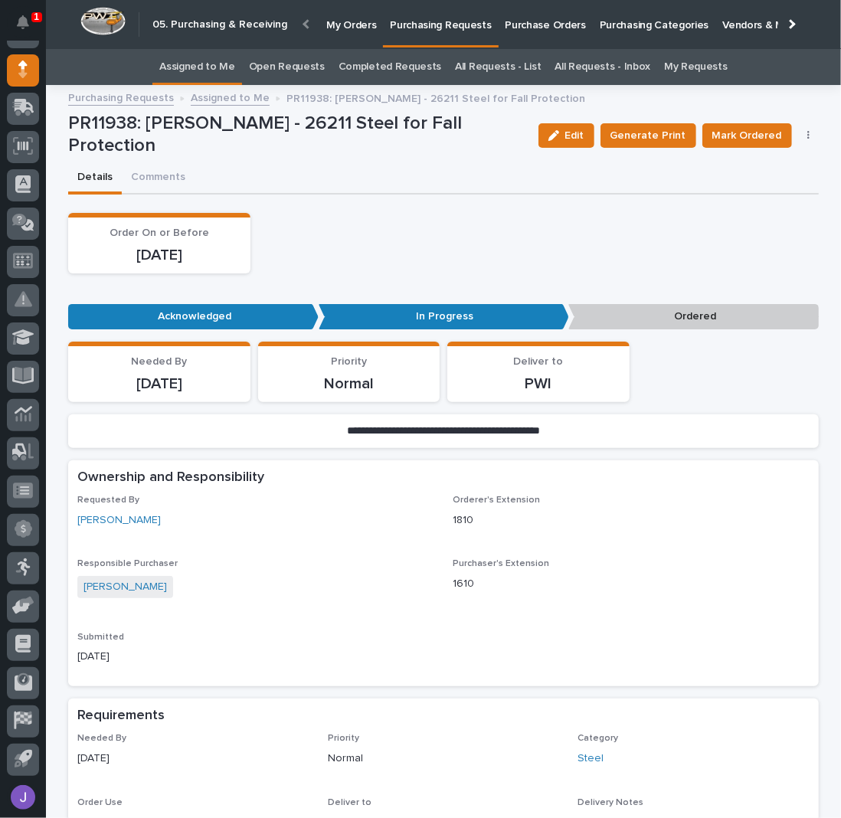
click at [798, 137] on button "button" at bounding box center [808, 135] width 21 height 11
click at [765, 189] on span "Edit Linked PO's" at bounding box center [759, 191] width 78 height 18
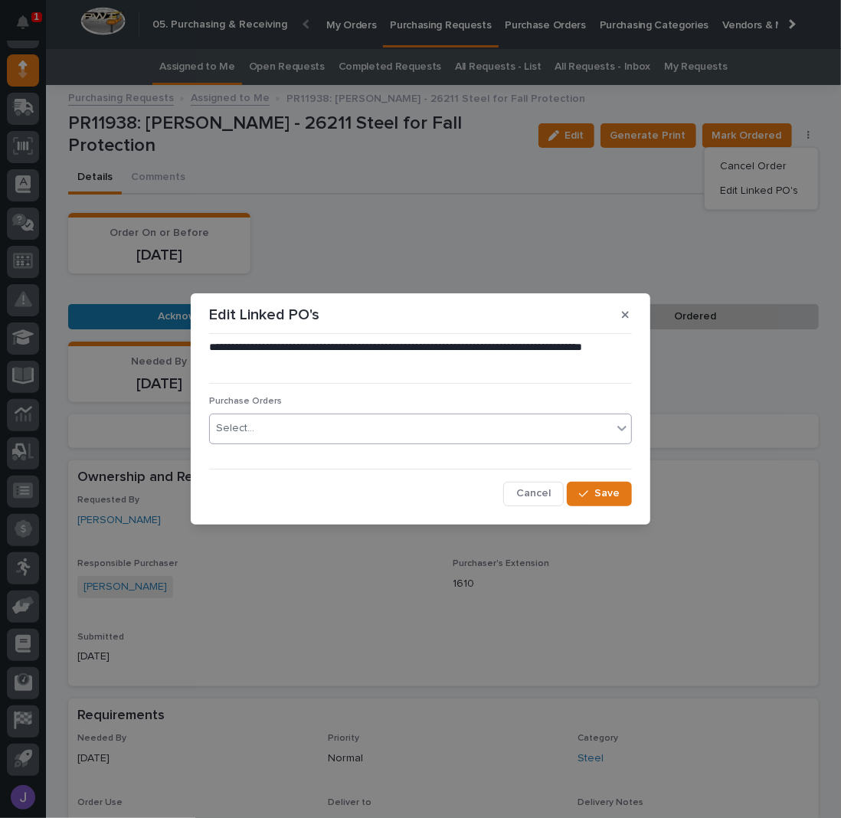
click at [325, 424] on div "Select..." at bounding box center [411, 428] width 402 height 25
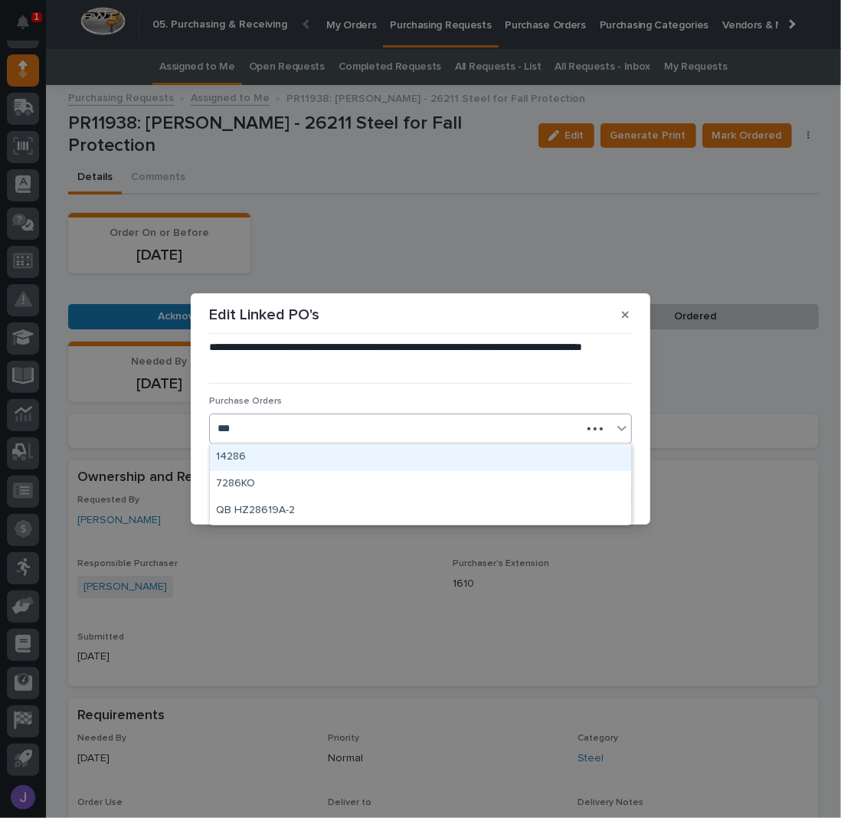
type input "****"
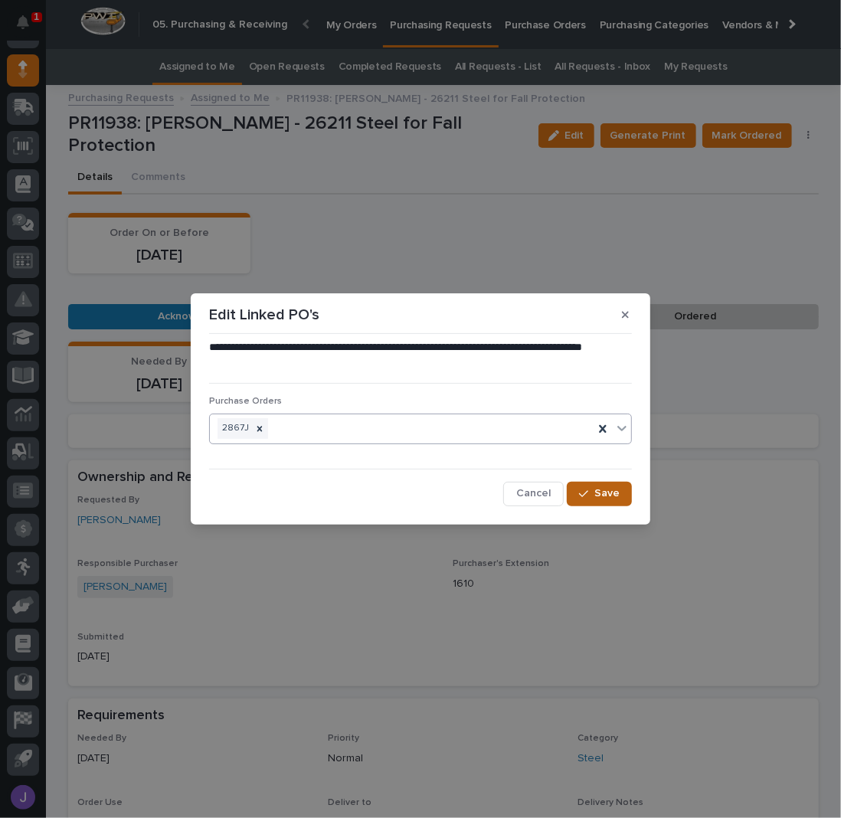
click at [599, 494] on span "Save" at bounding box center [606, 493] width 25 height 14
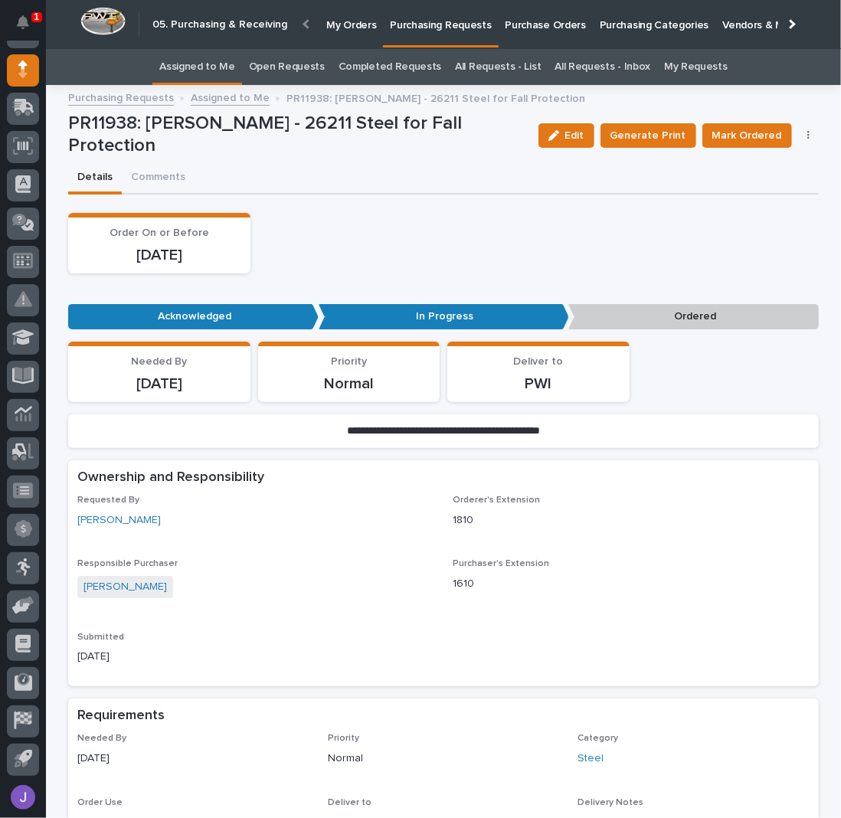
click at [549, 213] on div "Order On or Before [DATE]" at bounding box center [443, 243] width 751 height 61
click at [738, 137] on span "Mark Ordered" at bounding box center [747, 135] width 70 height 18
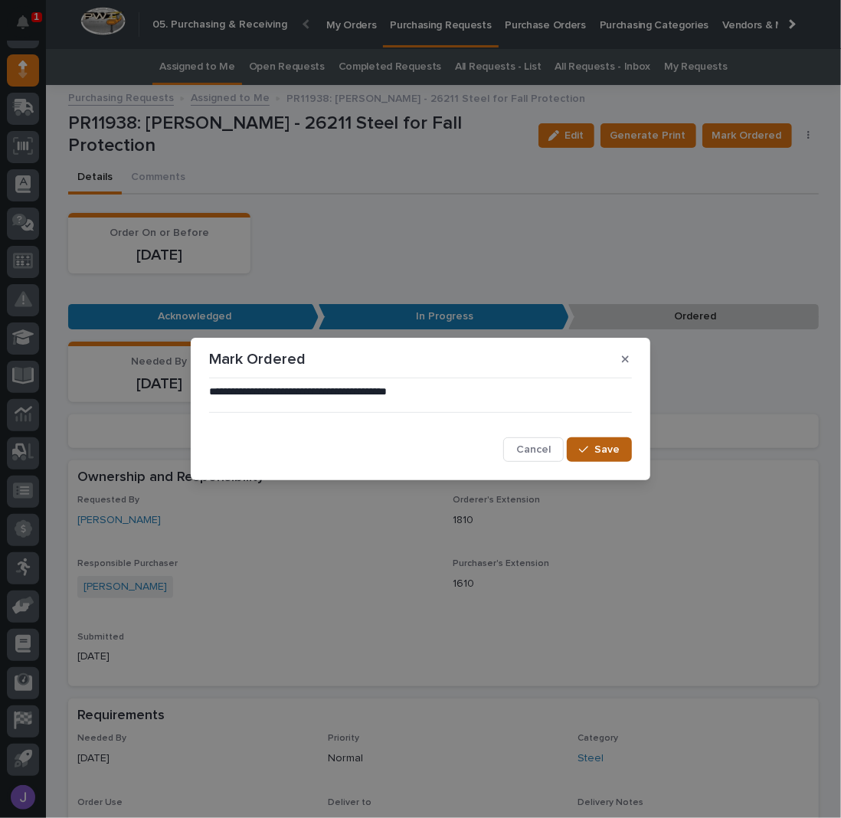
click at [588, 454] on icon "button" at bounding box center [583, 449] width 9 height 11
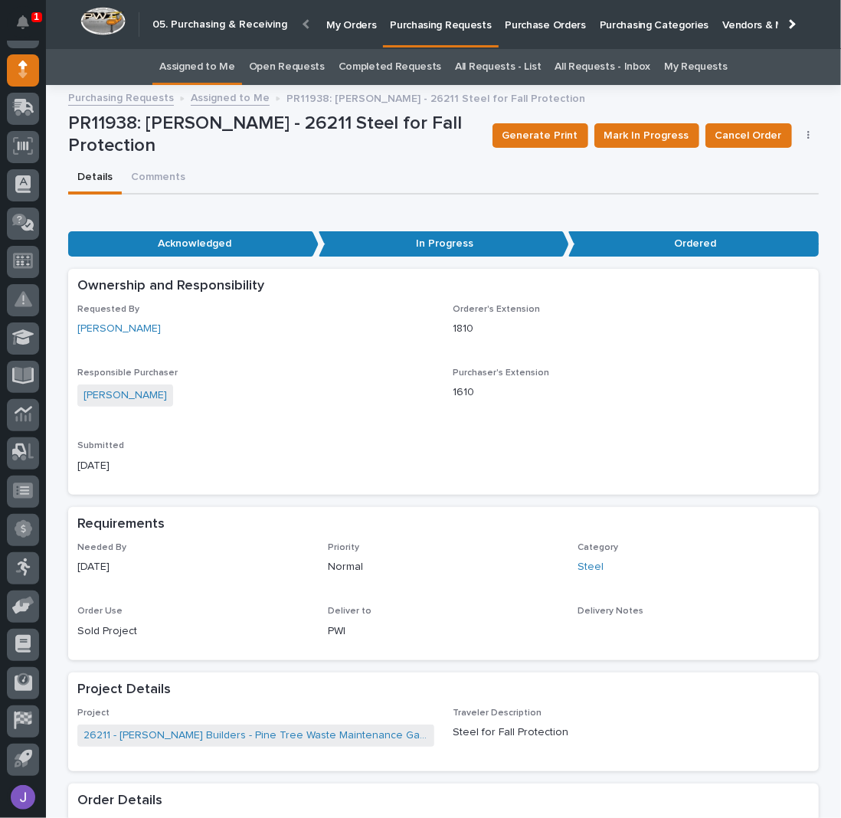
click at [205, 61] on link "Assigned to Me" at bounding box center [197, 67] width 76 height 36
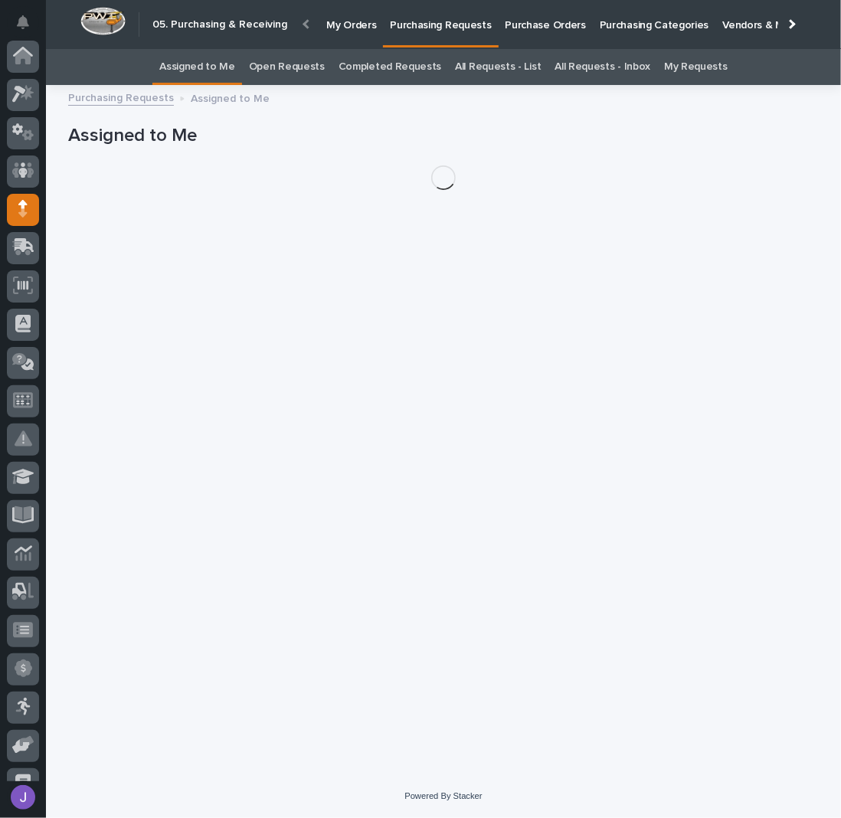
scroll to position [139, 0]
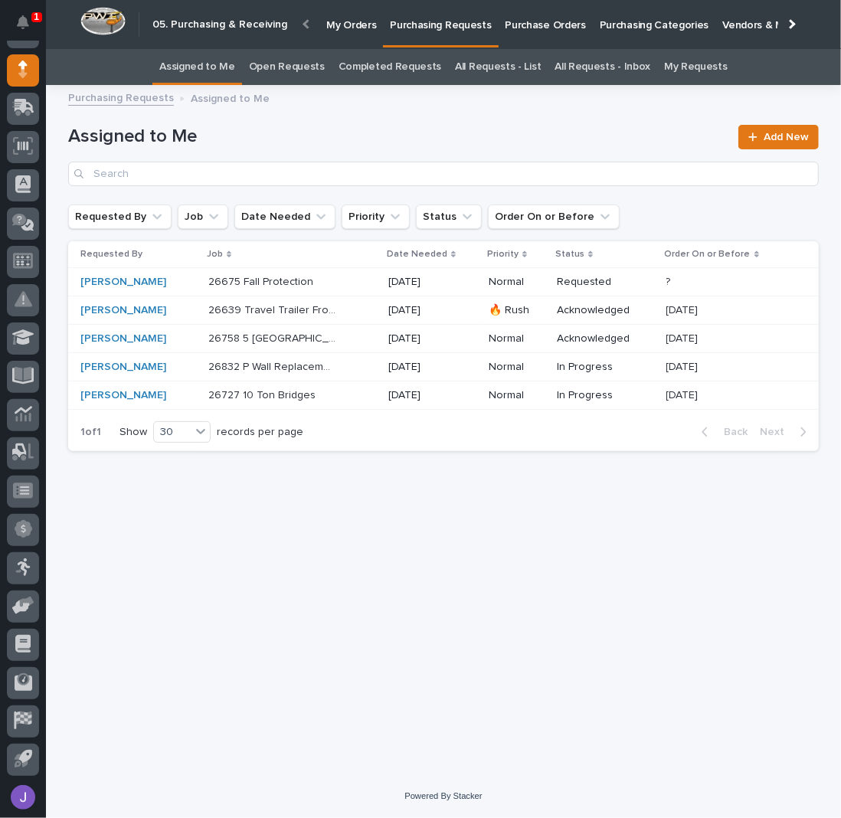
click at [219, 273] on p "26675 Fall Protection" at bounding box center [262, 281] width 108 height 16
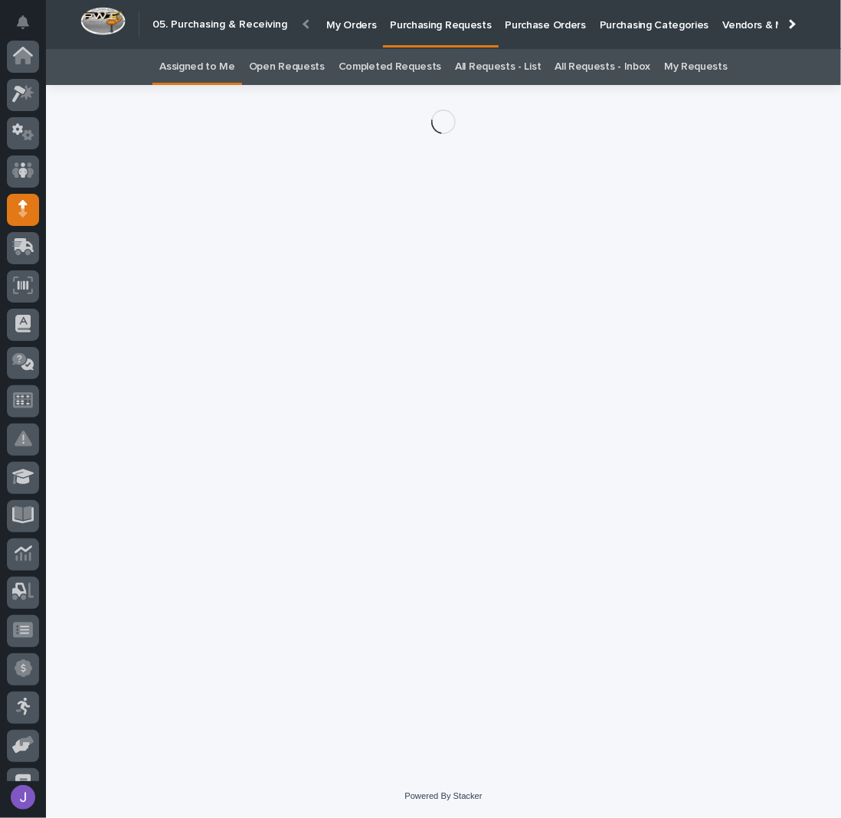
scroll to position [139, 0]
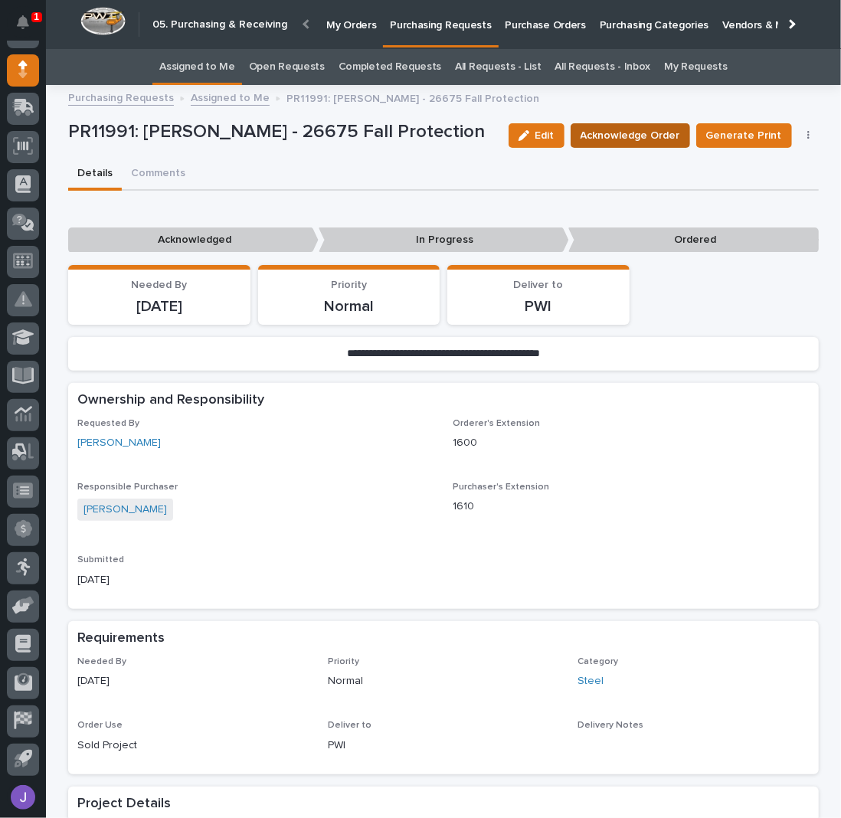
click at [605, 132] on span "Acknowledge Order" at bounding box center [631, 135] width 100 height 18
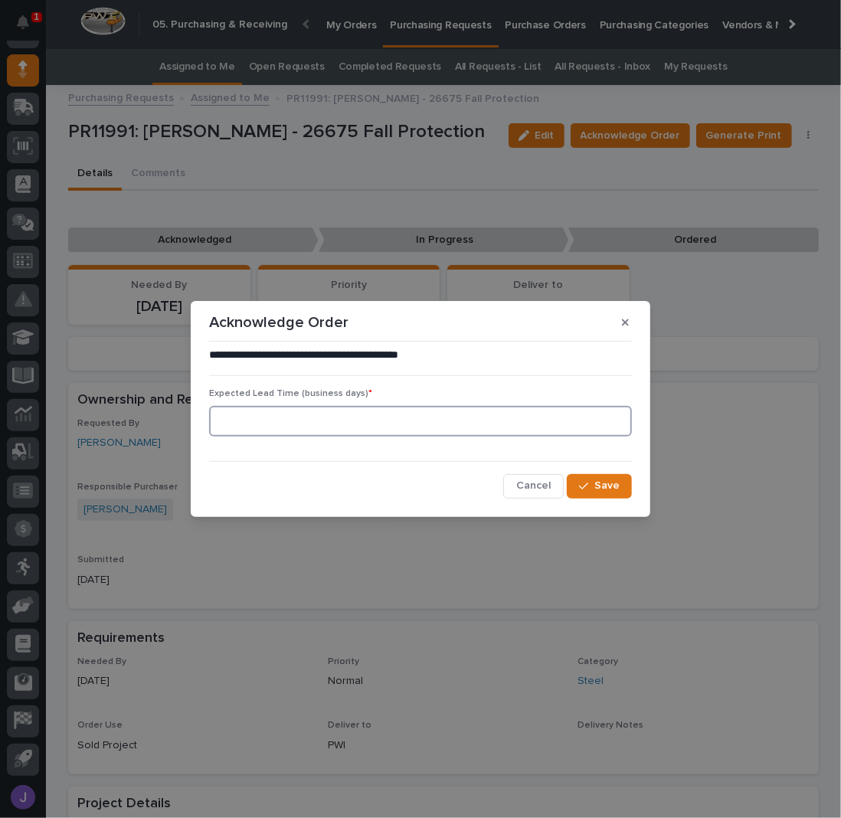
click at [335, 425] on input at bounding box center [420, 421] width 423 height 31
type input "0"
click at [604, 486] on span "Save" at bounding box center [606, 486] width 25 height 14
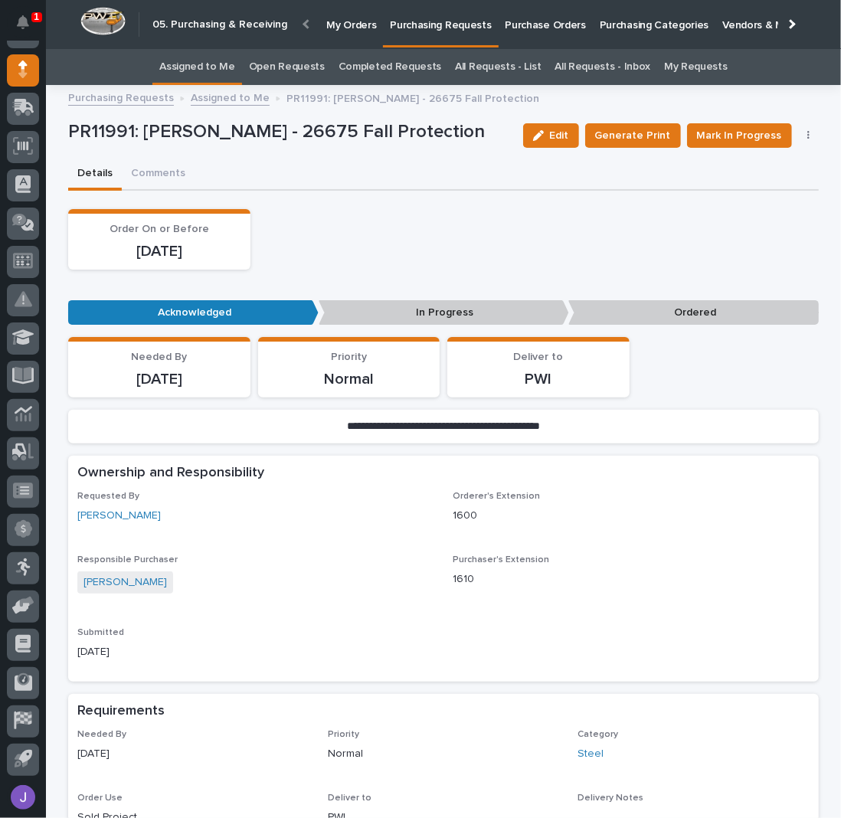
click at [197, 62] on link "Assigned to Me" at bounding box center [197, 67] width 76 height 36
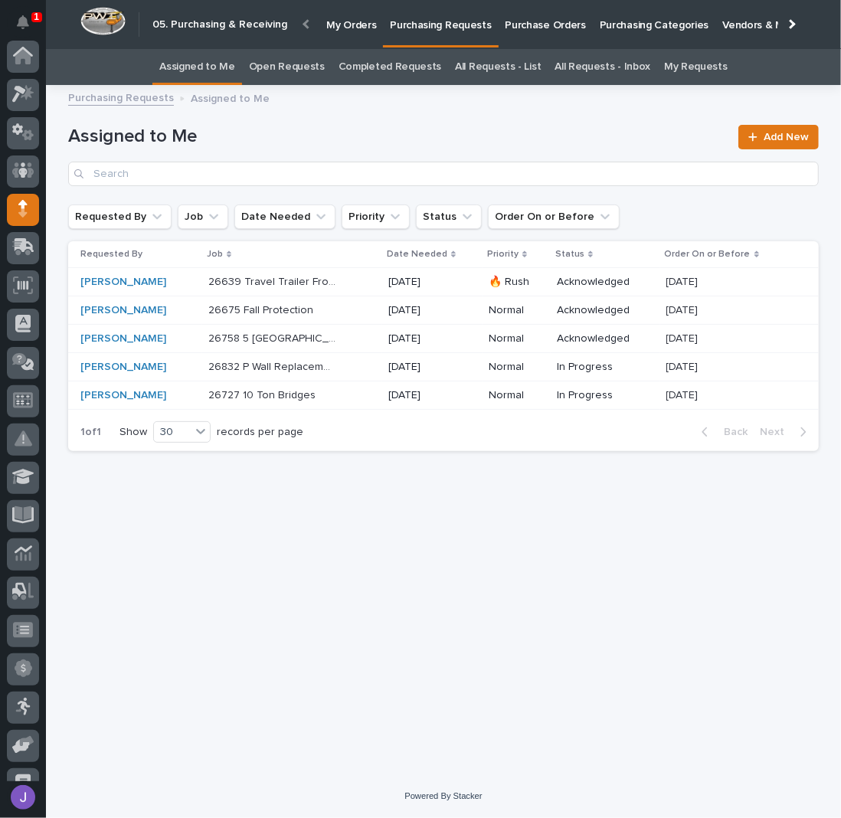
scroll to position [139, 0]
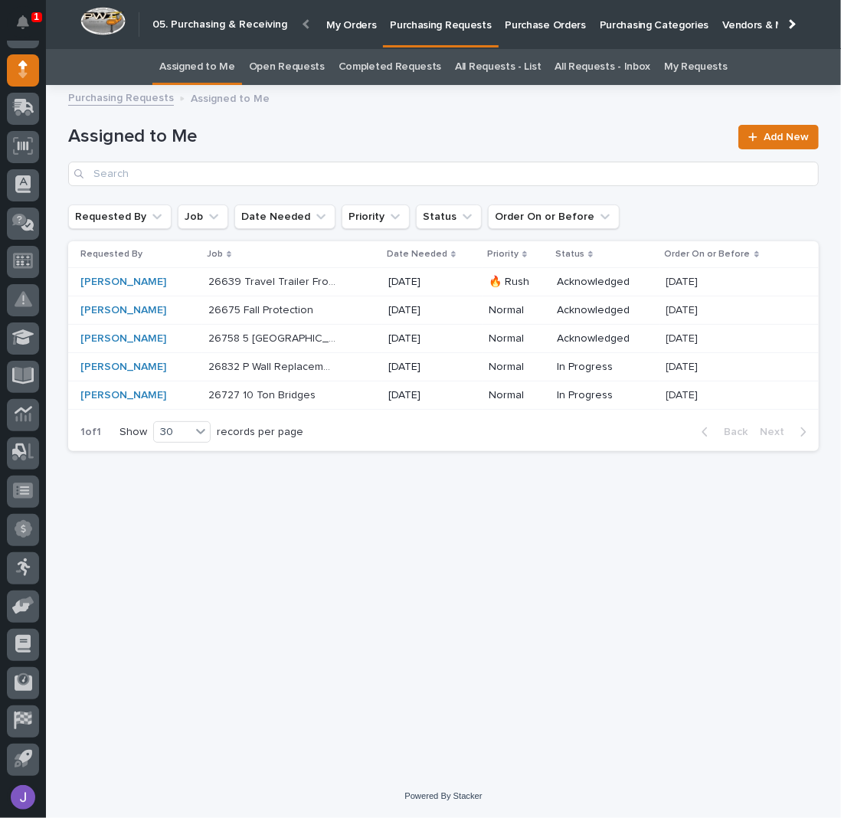
click at [332, 370] on div "26832 P Wall Replacement Bridge 26832 P Wall Replacement Bridge" at bounding box center [292, 367] width 168 height 25
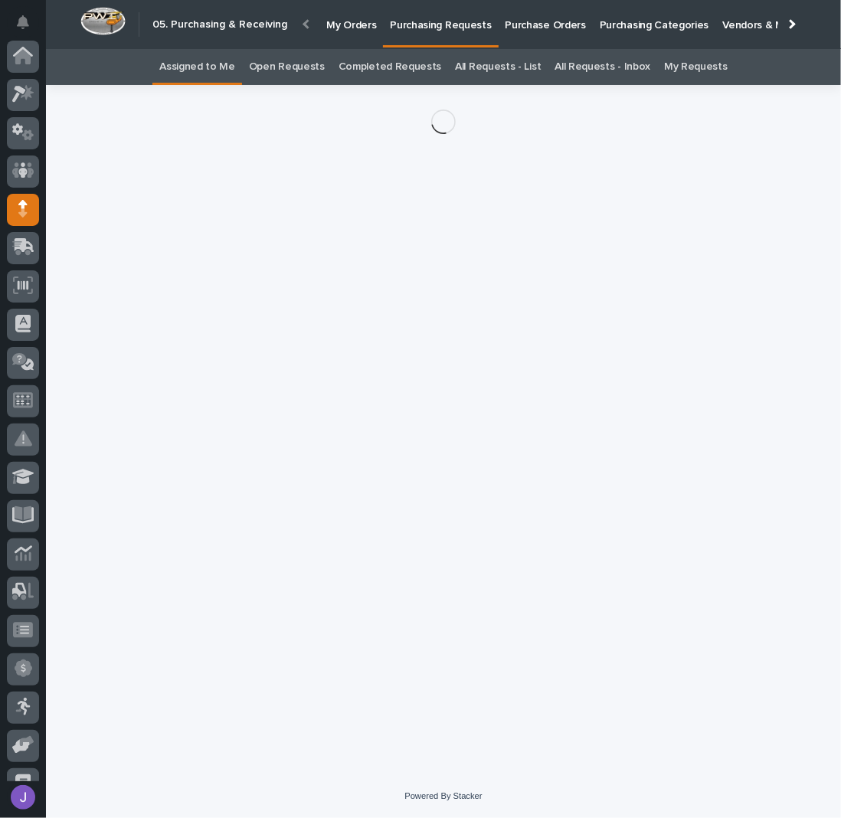
scroll to position [139, 0]
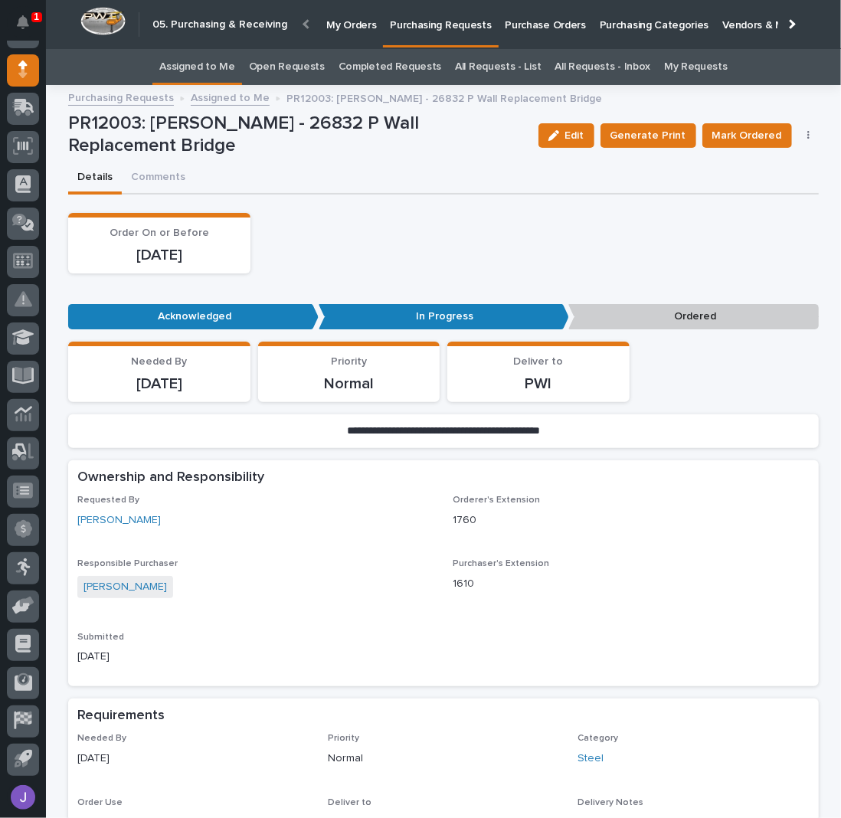
click at [807, 137] on icon "button" at bounding box center [808, 135] width 3 height 11
click at [781, 184] on span "Edit Linked PO's" at bounding box center [759, 191] width 78 height 18
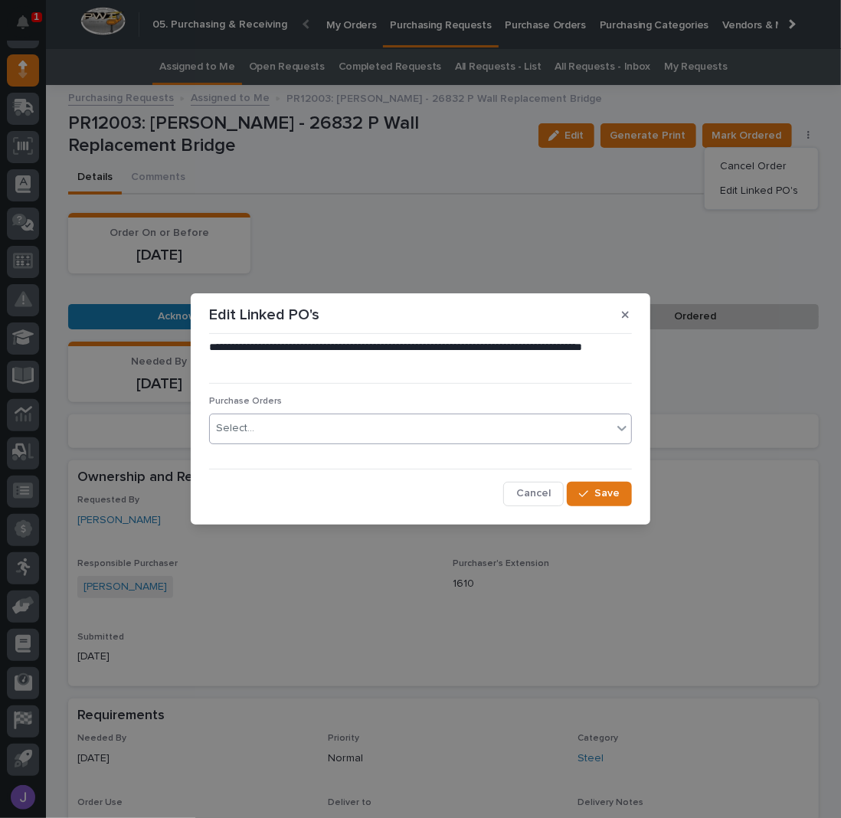
click at [281, 424] on div "Select..." at bounding box center [411, 428] width 402 height 25
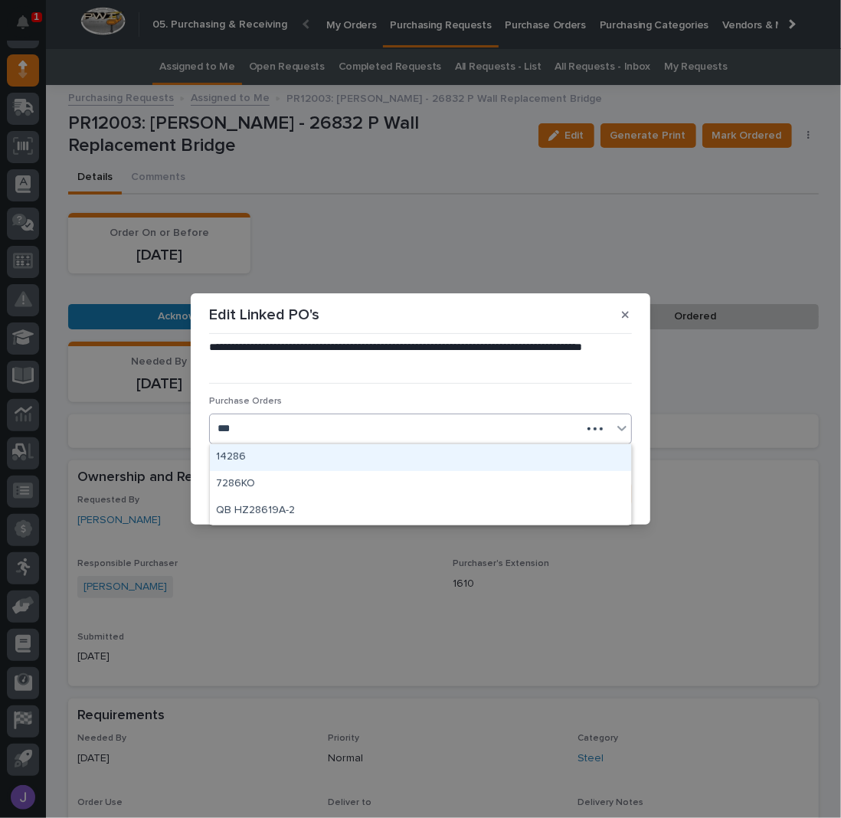
type input "****"
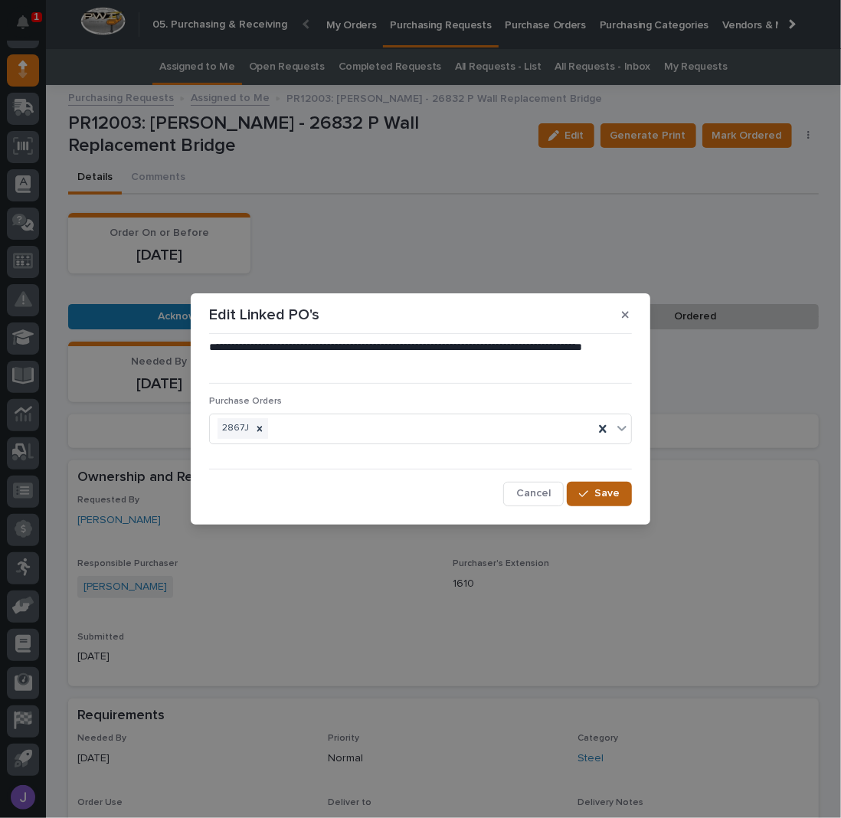
click at [591, 491] on div "button" at bounding box center [586, 494] width 15 height 11
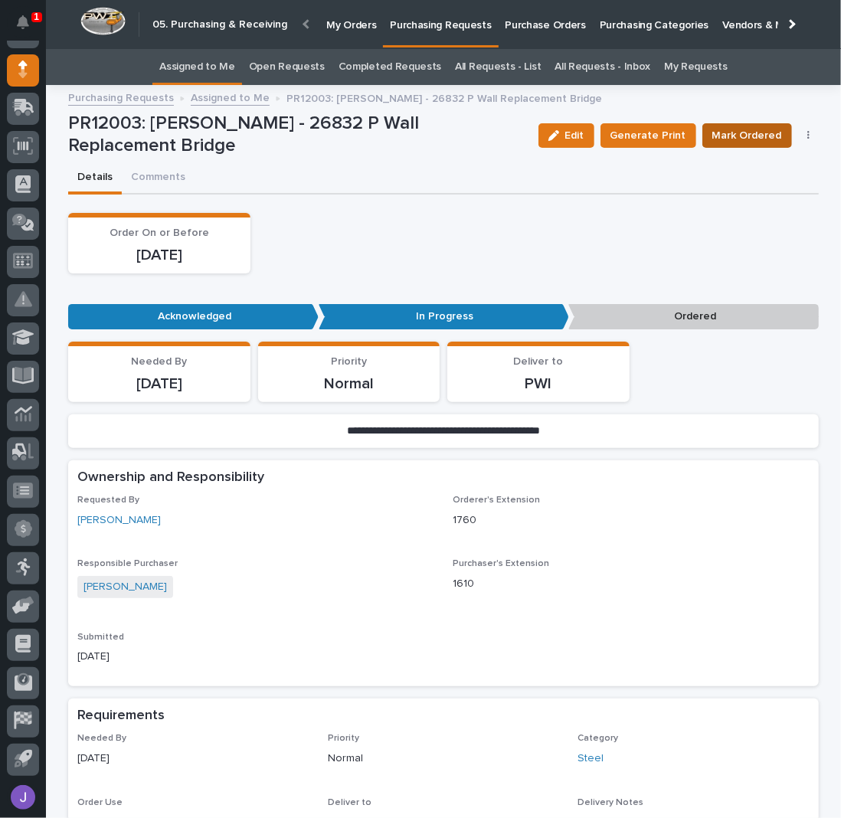
click at [731, 137] on span "Mark Ordered" at bounding box center [747, 135] width 70 height 18
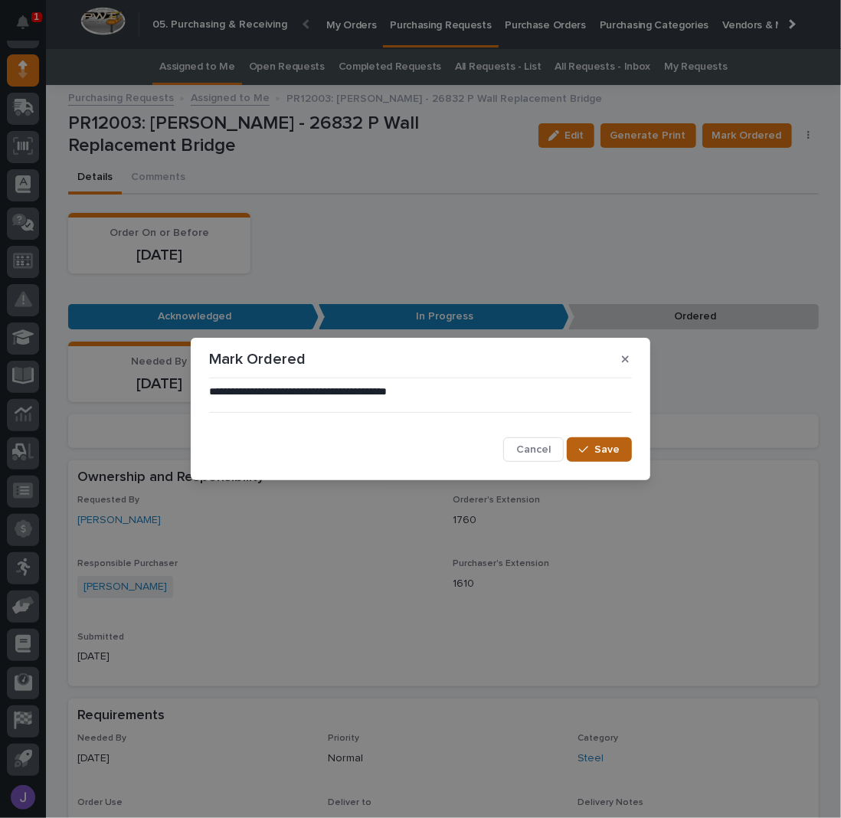
click at [587, 443] on button "Save" at bounding box center [599, 449] width 65 height 25
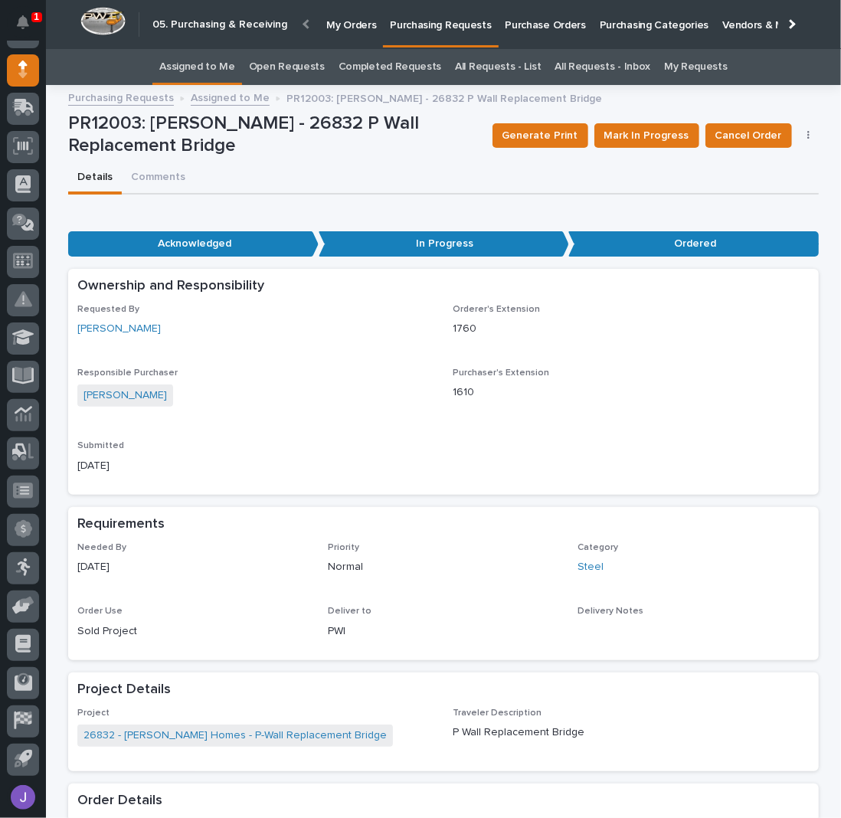
click at [172, 70] on link "Assigned to Me" at bounding box center [197, 67] width 76 height 36
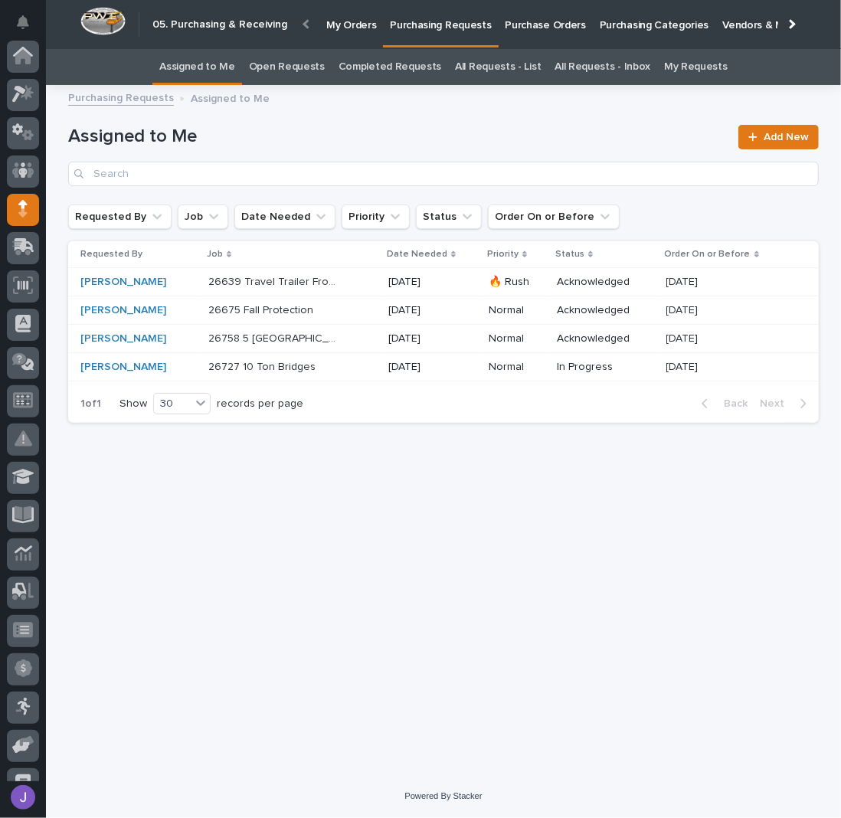
scroll to position [139, 0]
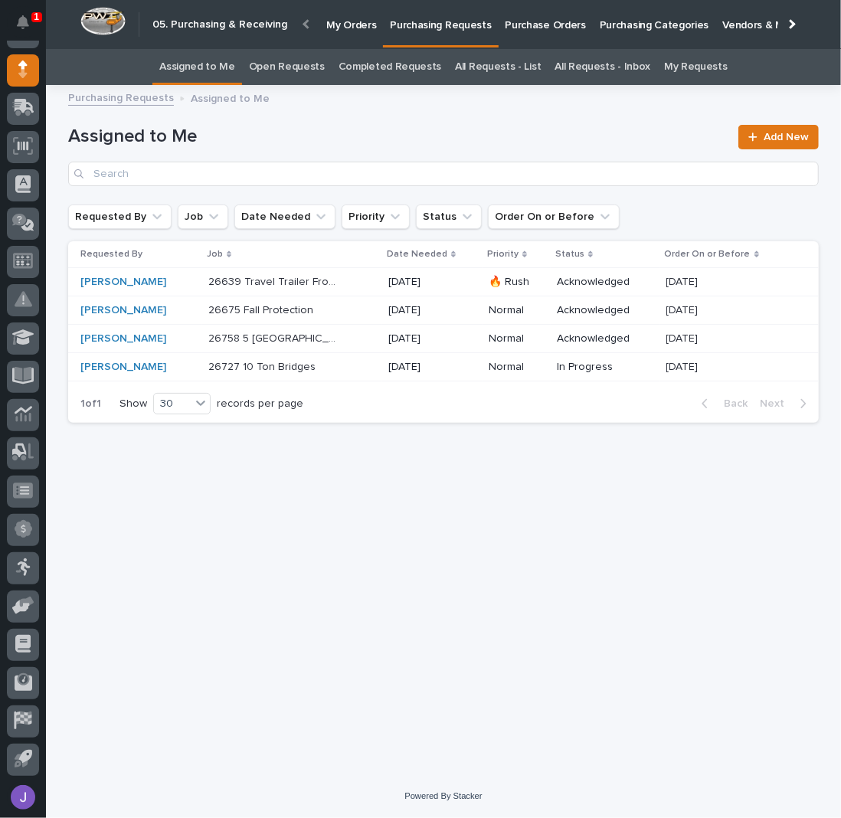
click at [333, 290] on div "26639 Travel Trailer Front Rotation 26639 Travel Trailer Front Rotation" at bounding box center [292, 282] width 168 height 25
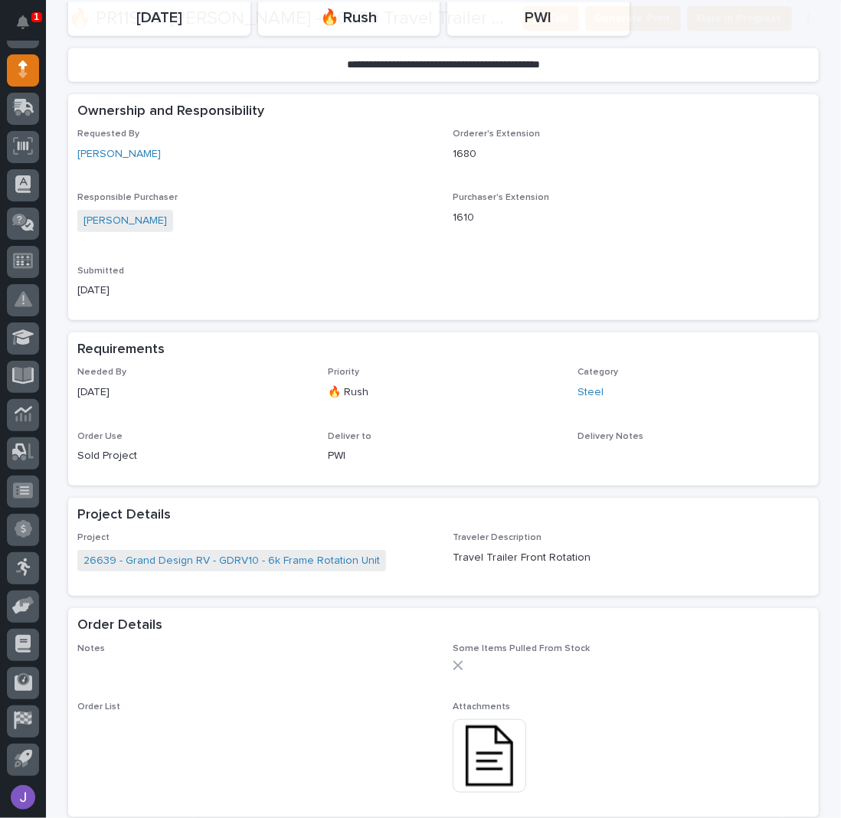
scroll to position [408, 0]
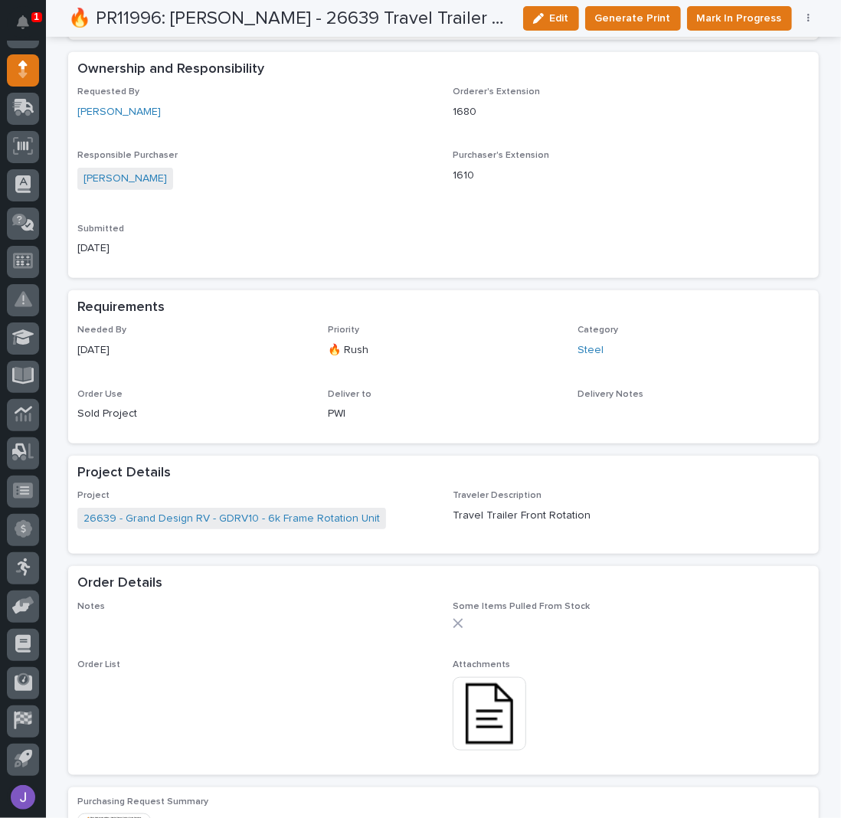
click at [494, 720] on img at bounding box center [490, 714] width 74 height 74
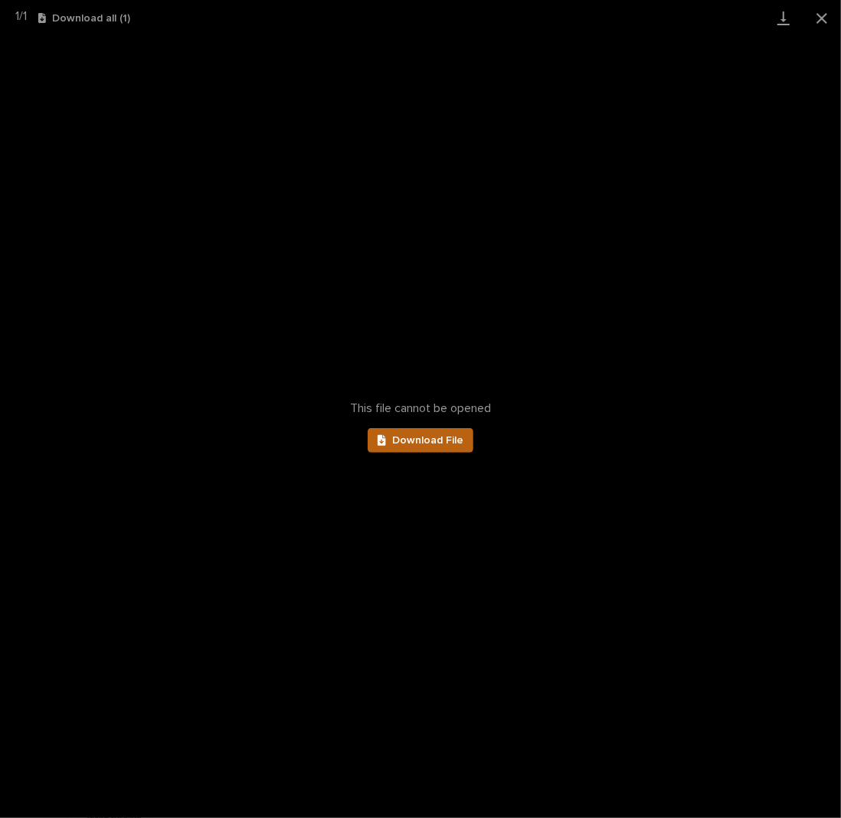
click at [448, 442] on span "Download File" at bounding box center [427, 440] width 71 height 11
click at [823, 18] on button "Close gallery" at bounding box center [822, 18] width 38 height 36
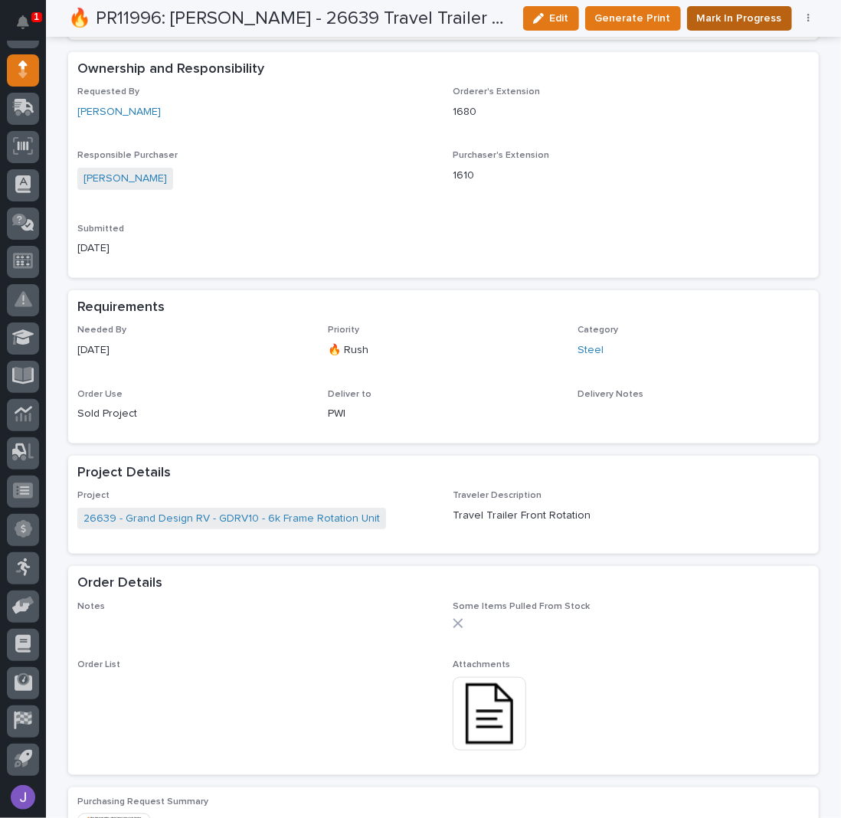
click at [740, 21] on span "Mark In Progress" at bounding box center [739, 18] width 85 height 18
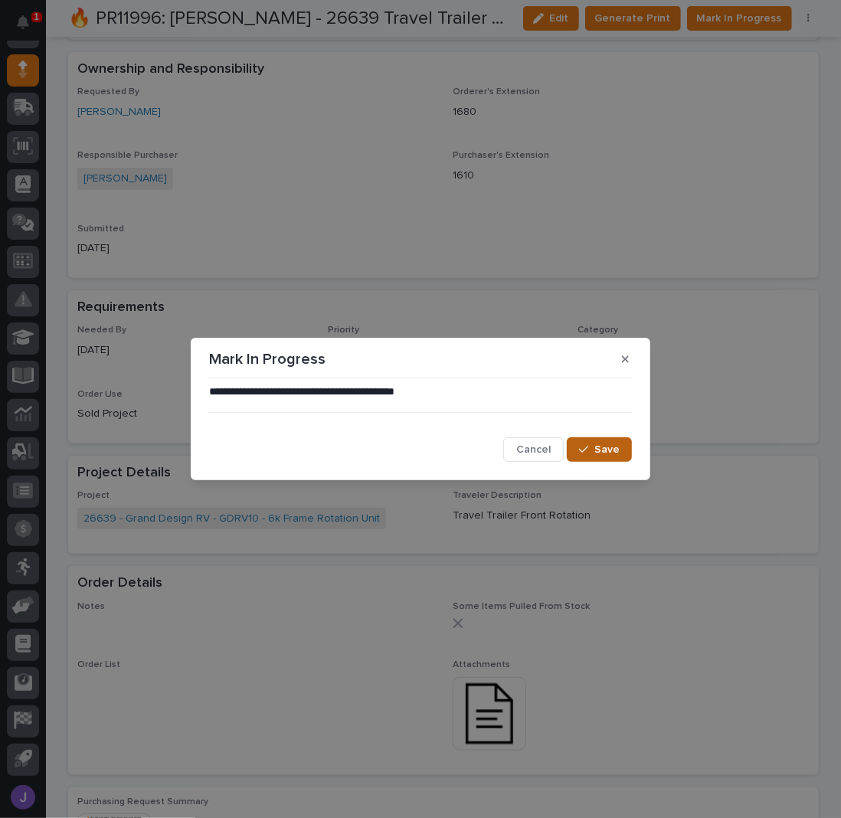
click at [588, 446] on icon "button" at bounding box center [583, 449] width 9 height 11
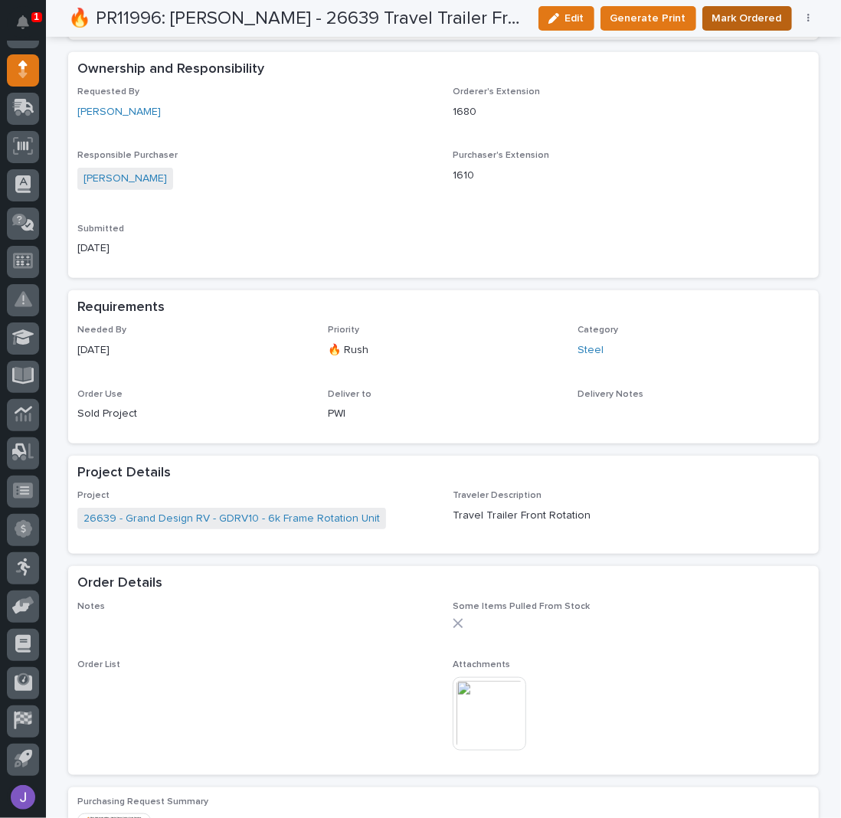
click at [741, 21] on span "Mark Ordered" at bounding box center [747, 18] width 70 height 18
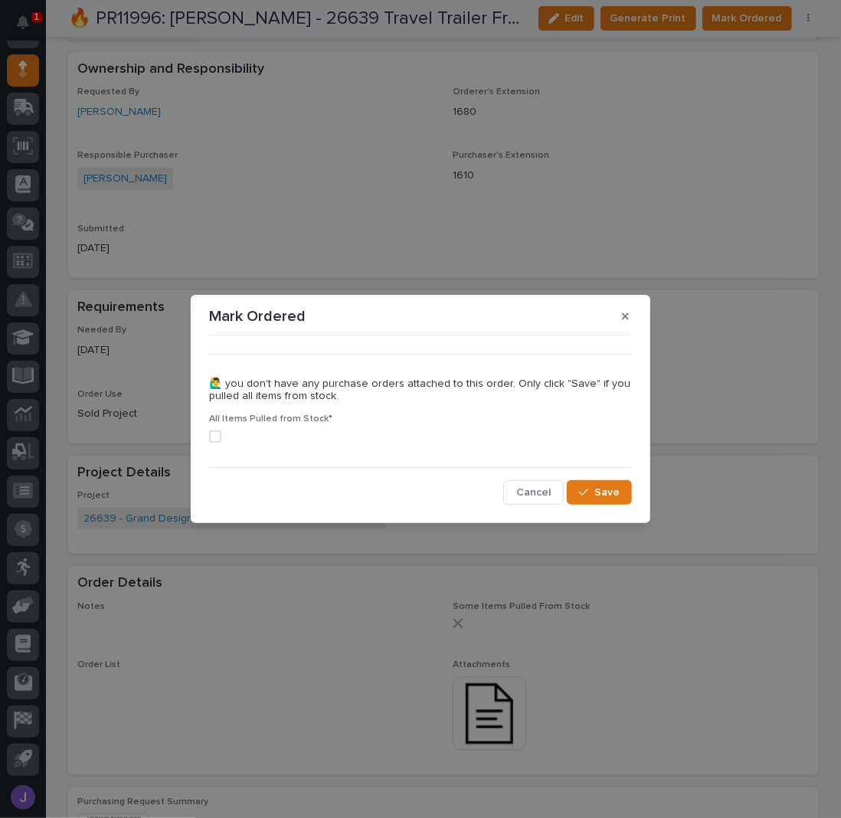
click at [219, 437] on span at bounding box center [215, 436] width 12 height 12
click at [582, 489] on icon "button" at bounding box center [583, 492] width 9 height 11
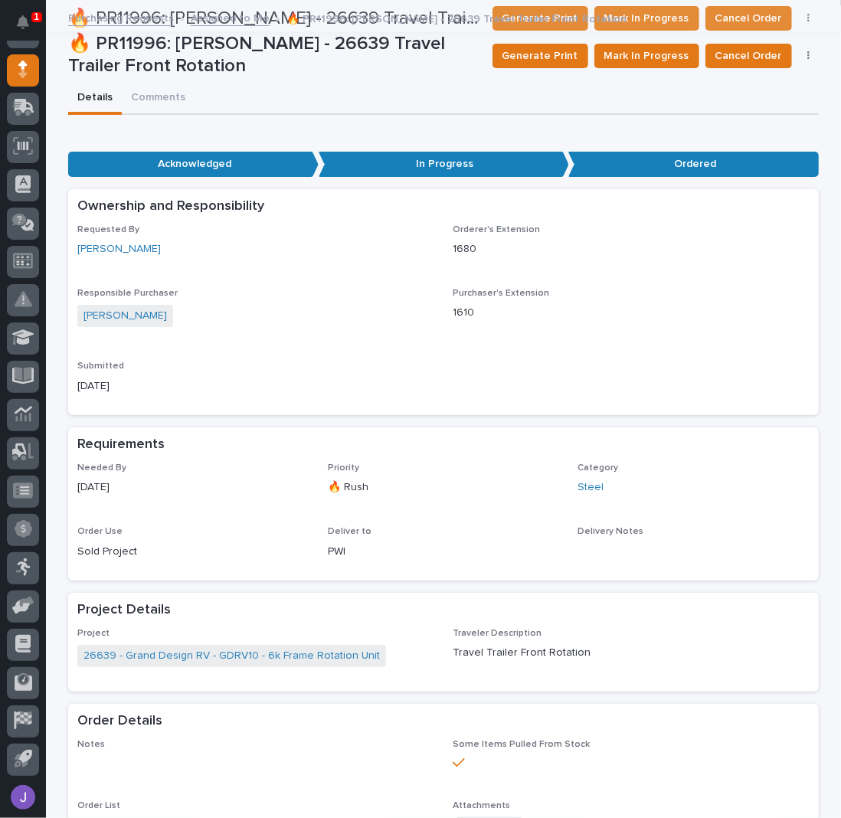
scroll to position [0, 0]
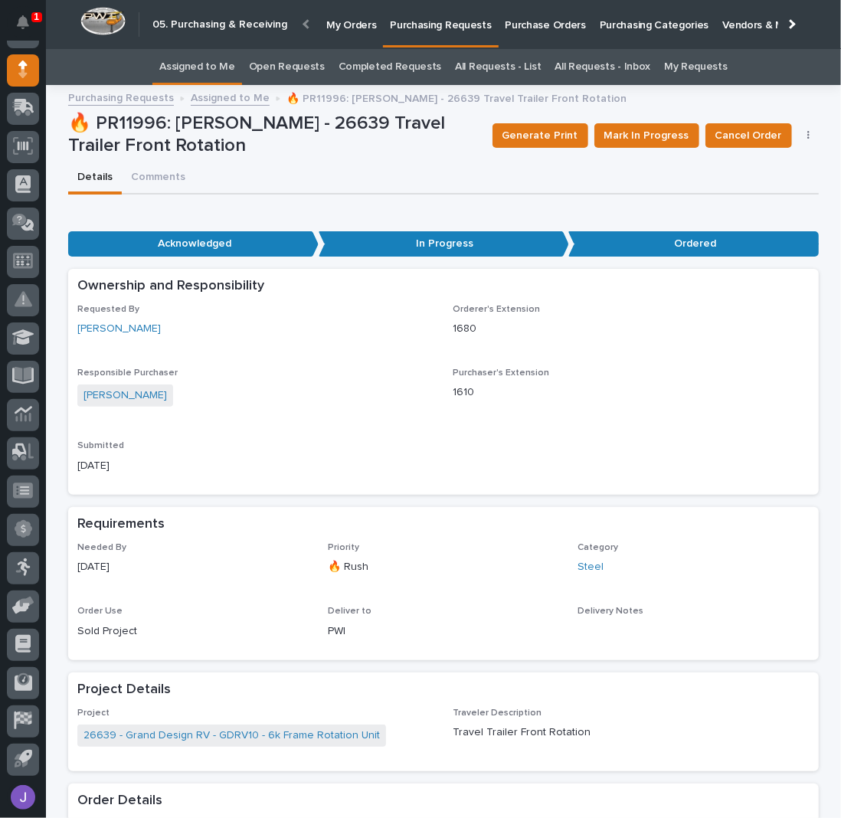
click at [221, 66] on link "Assigned to Me" at bounding box center [197, 67] width 76 height 36
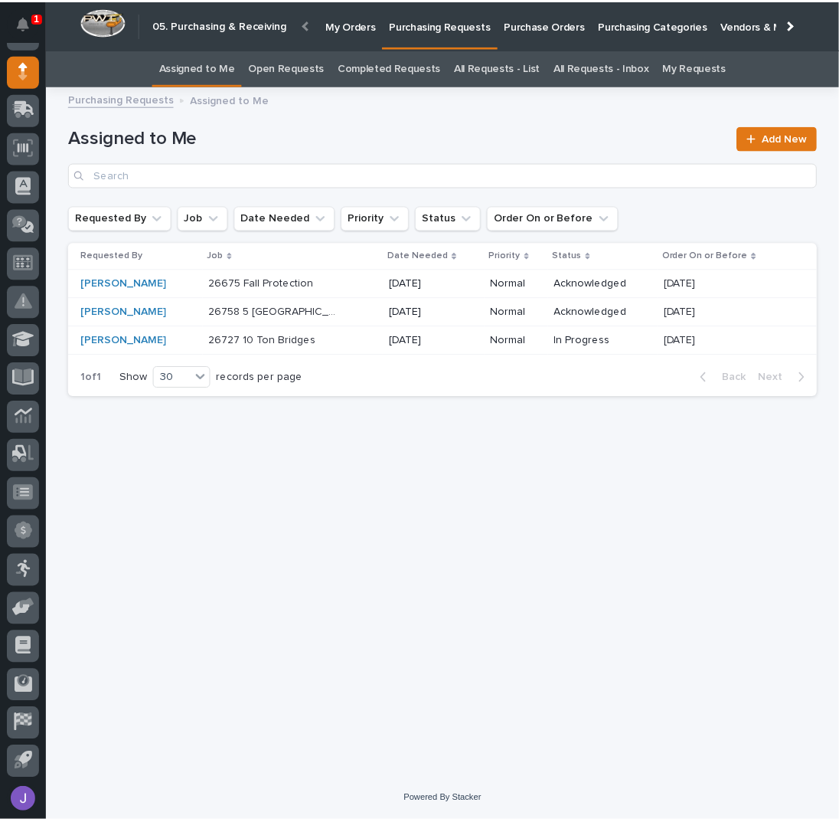
scroll to position [136, 0]
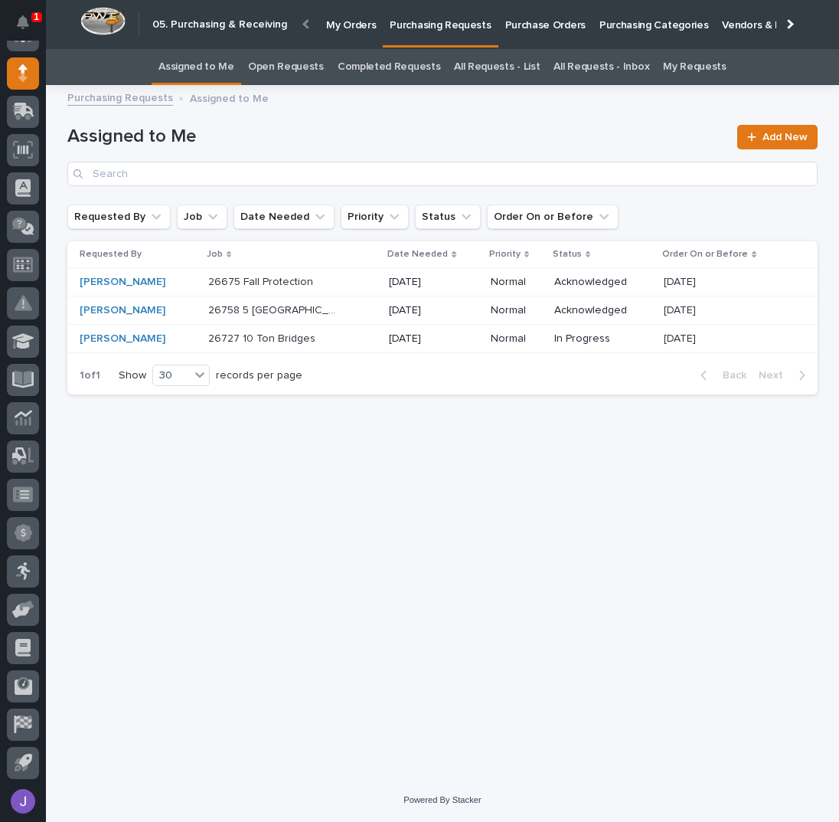
click at [297, 304] on p at bounding box center [272, 310] width 128 height 13
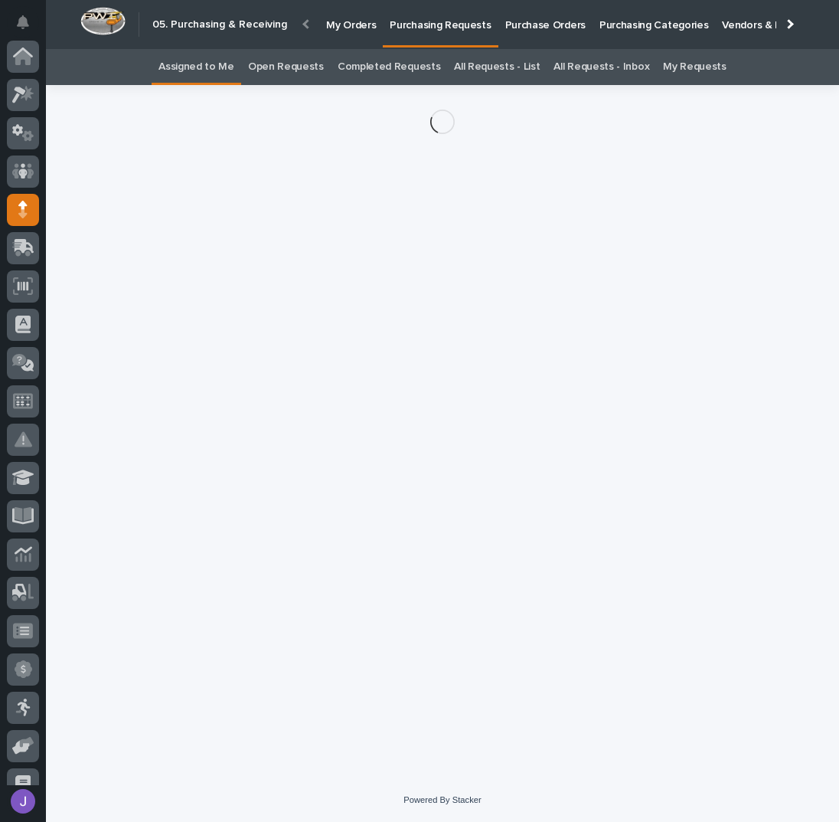
scroll to position [136, 0]
